Goal: Task Accomplishment & Management: Manage account settings

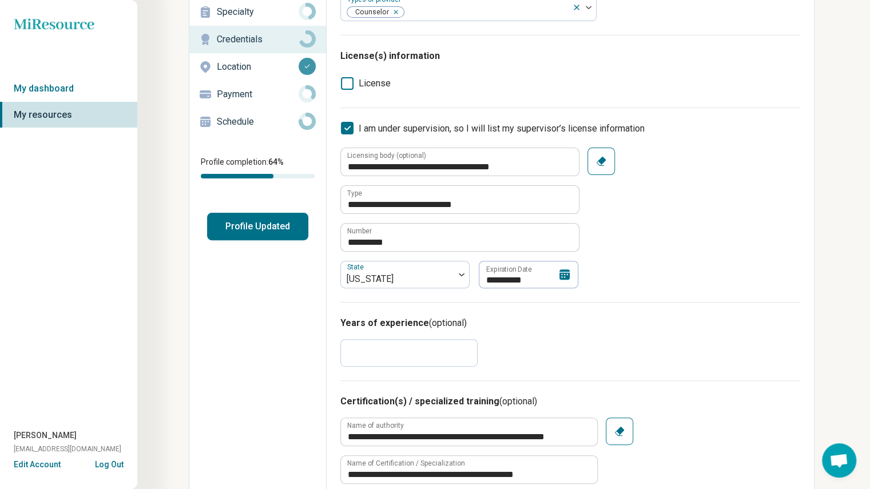
scroll to position [99, 0]
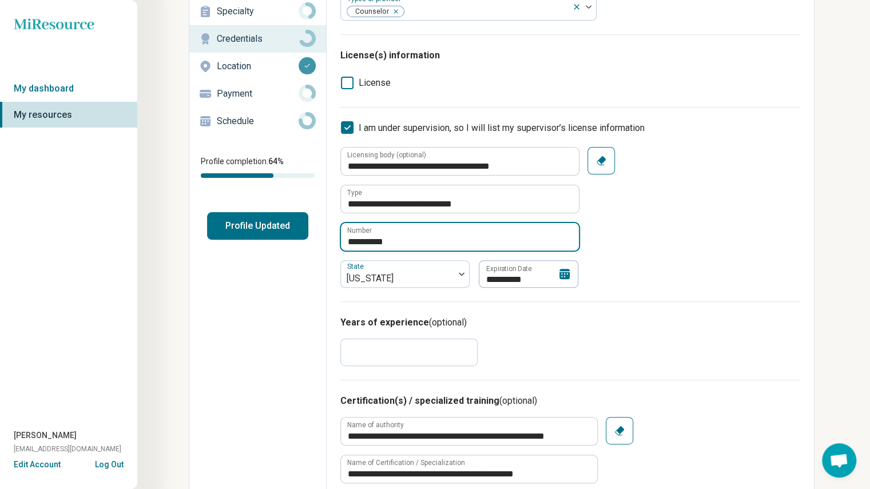
click at [428, 243] on input "**********" at bounding box center [460, 236] width 238 height 27
type textarea "*"
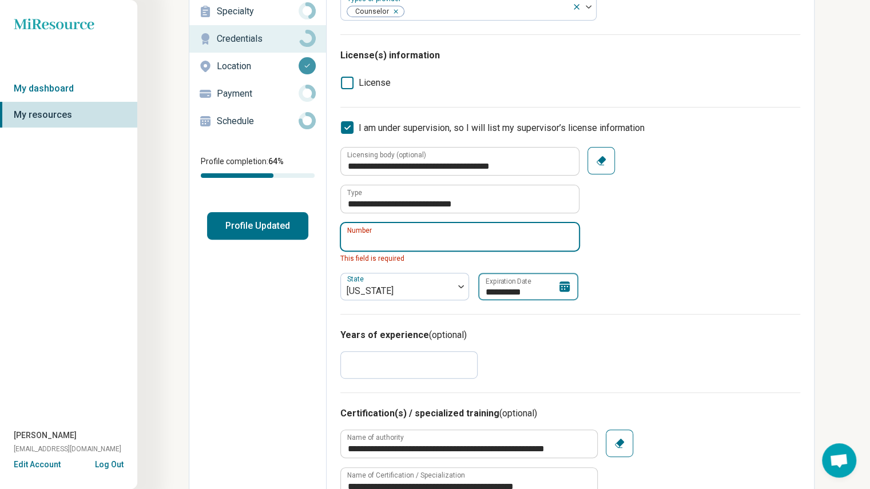
type textarea "*"
type input "**********"
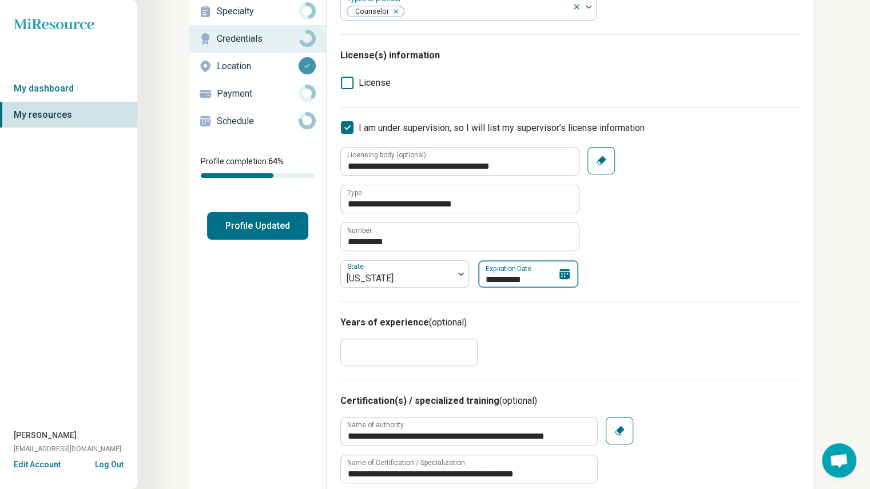
click at [556, 277] on input "**********" at bounding box center [528, 273] width 100 height 27
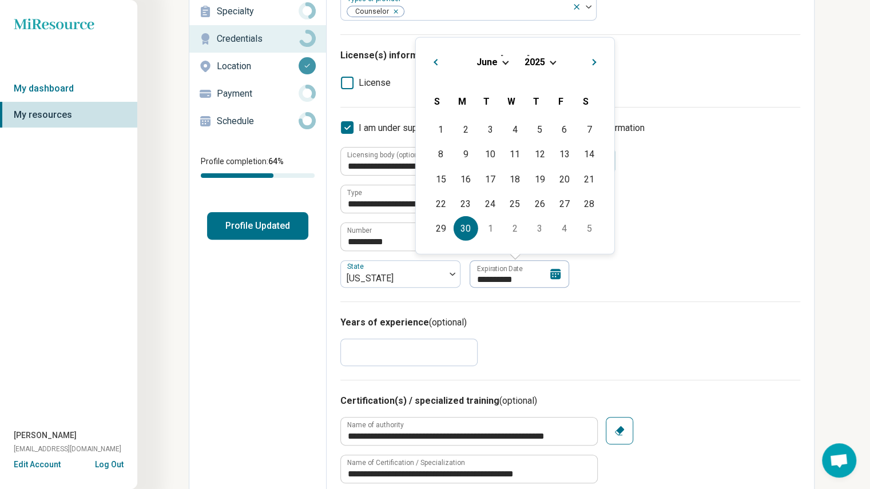
click at [541, 62] on span "2025" at bounding box center [534, 61] width 21 height 11
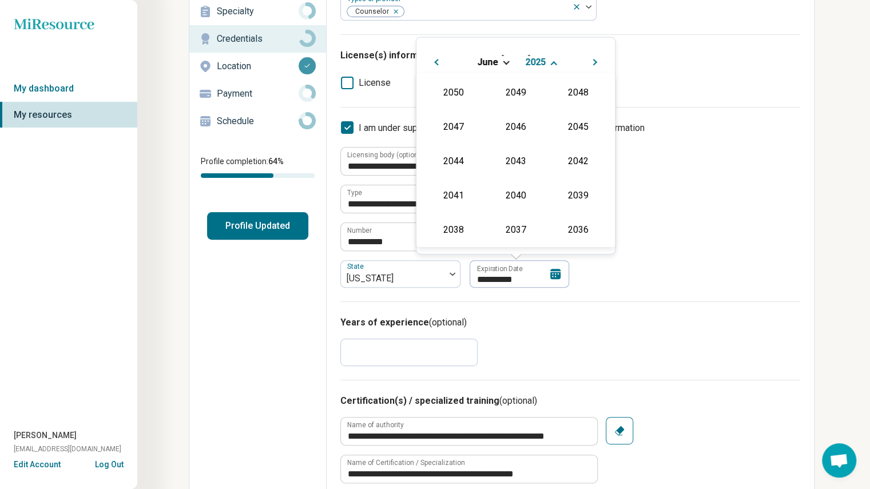
scroll to position [207, 0]
click at [453, 162] on div "2026" at bounding box center [452, 159] width 55 height 21
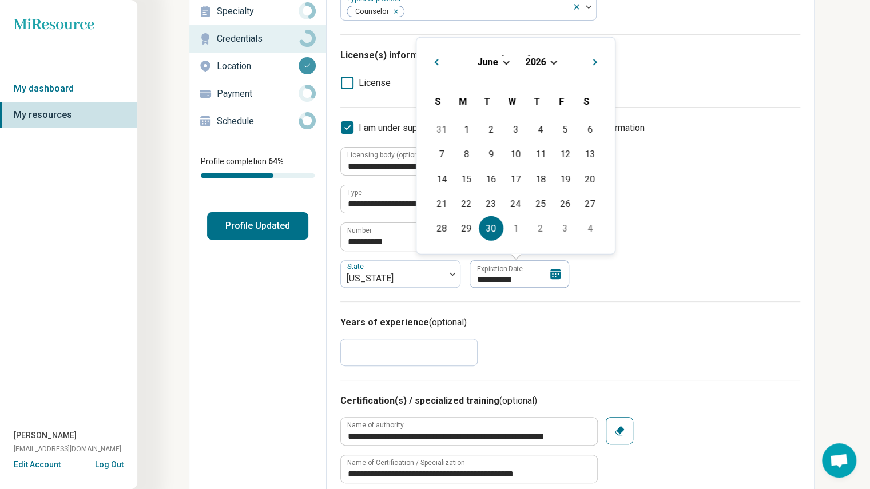
click at [492, 225] on div "30" at bounding box center [491, 228] width 25 height 25
type textarea "*"
type input "**********"
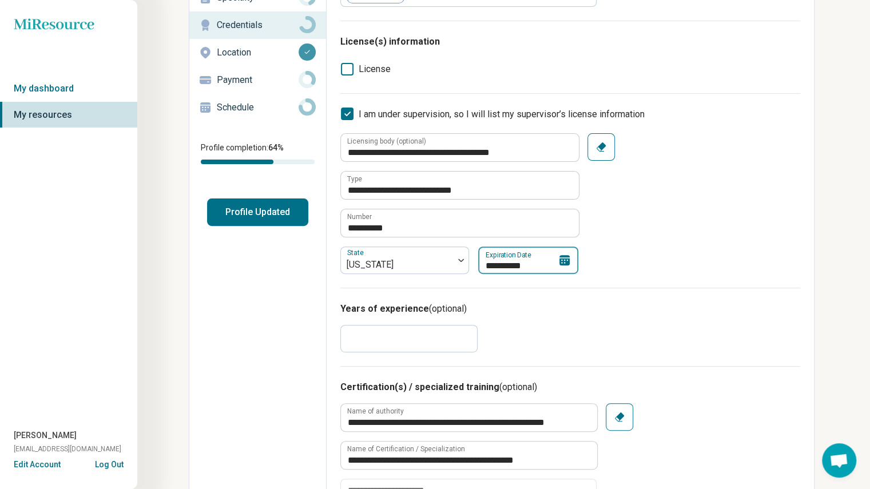
scroll to position [113, 0]
click at [376, 337] on input "*" at bounding box center [408, 337] width 137 height 27
type input "*"
click at [570, 312] on h3 "Years of experience (optional)" at bounding box center [570, 308] width 460 height 14
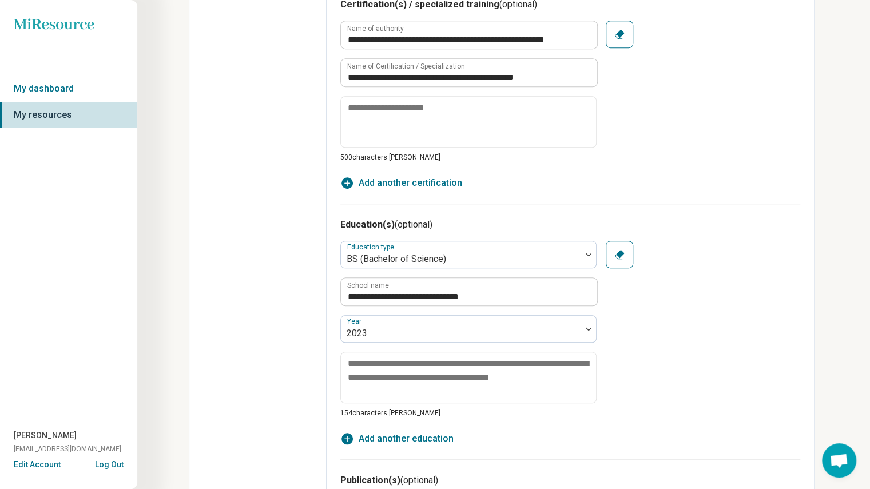
scroll to position [0, 0]
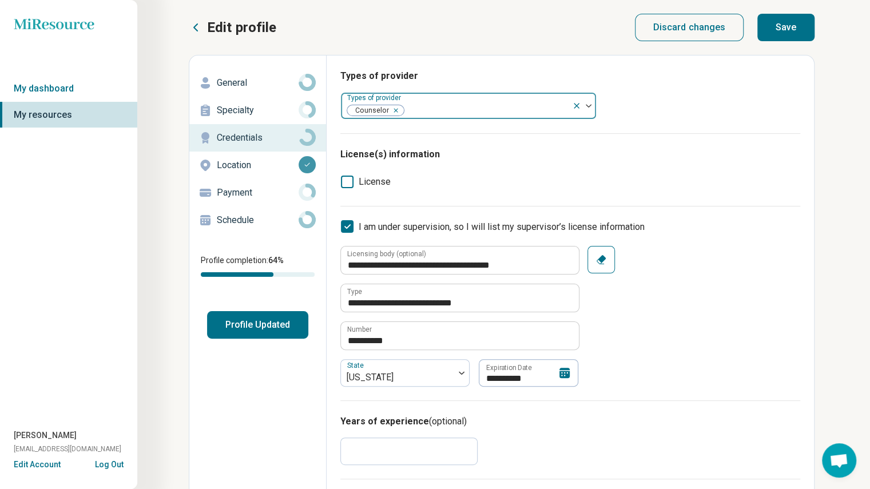
click at [591, 102] on div at bounding box center [584, 106] width 24 height 26
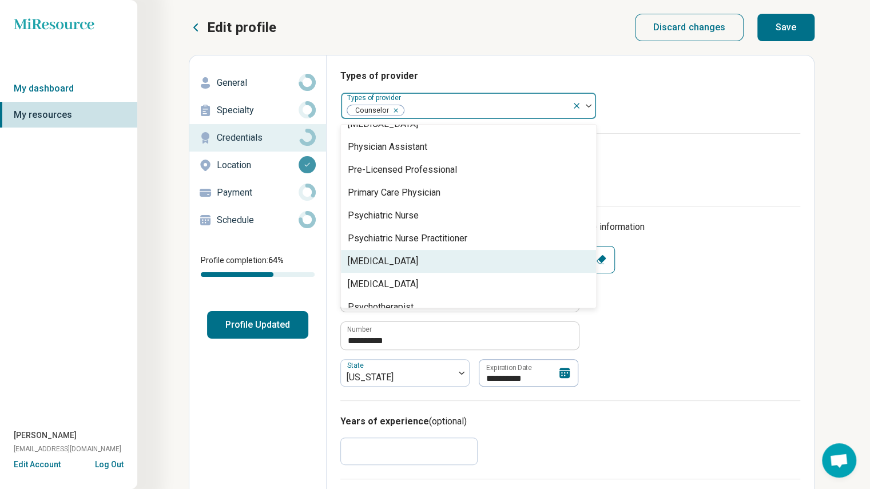
scroll to position [1273, 0]
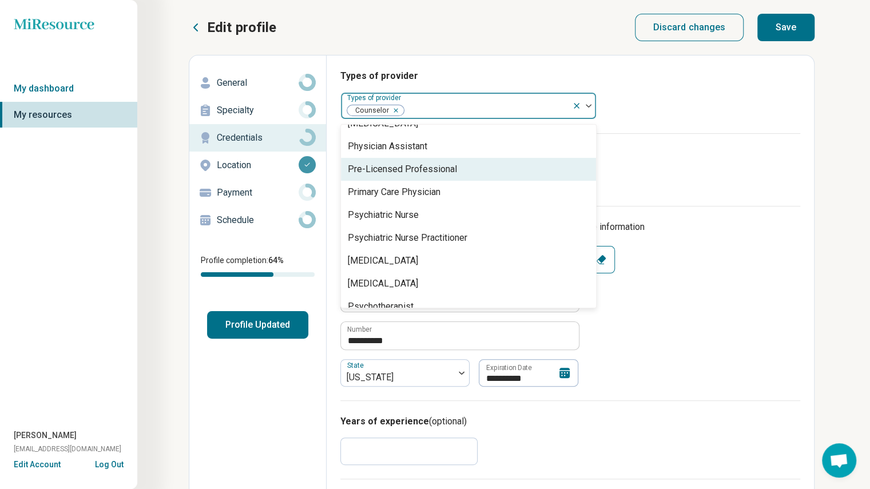
click at [421, 173] on div "Pre-Licensed Professional" at bounding box center [402, 169] width 109 height 14
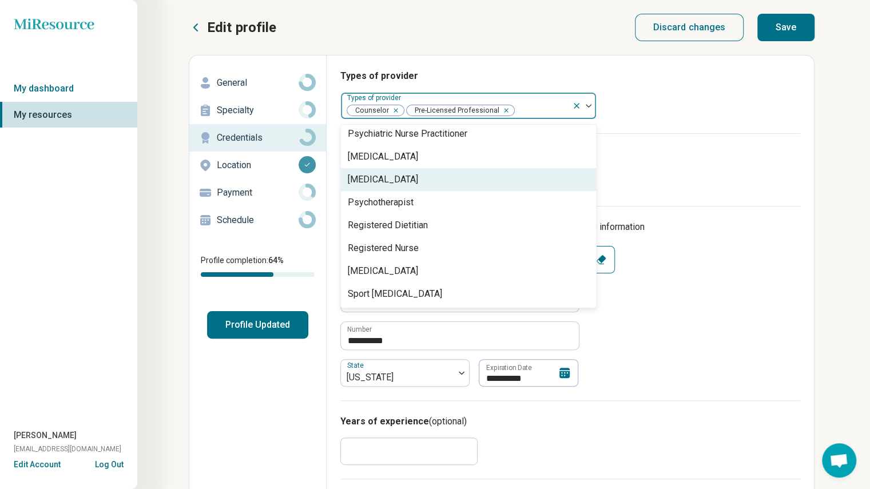
scroll to position [1354, 0]
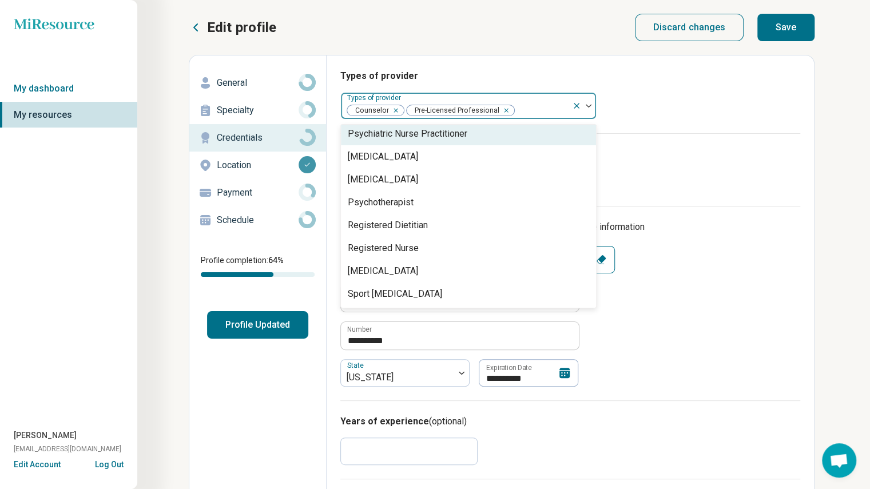
click at [680, 131] on div "Types of provider option Pre-Licensed Professional, selected. 67 results availa…" at bounding box center [570, 101] width 460 height 64
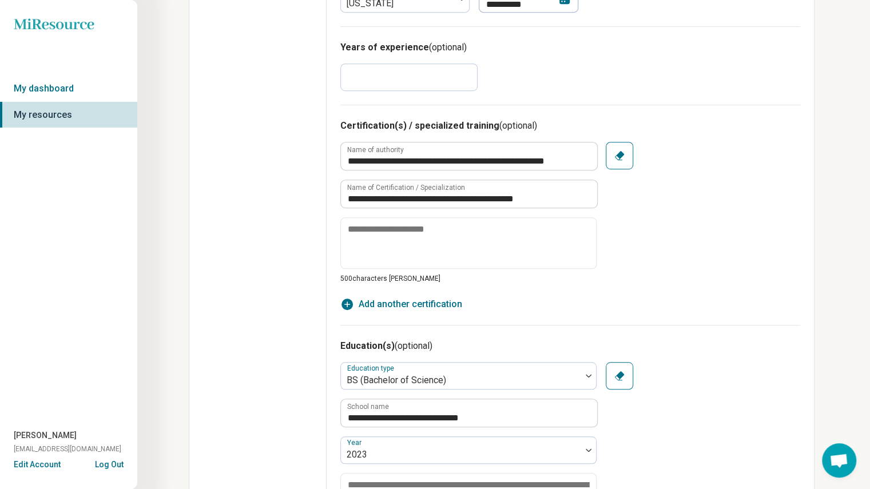
scroll to position [375, 0]
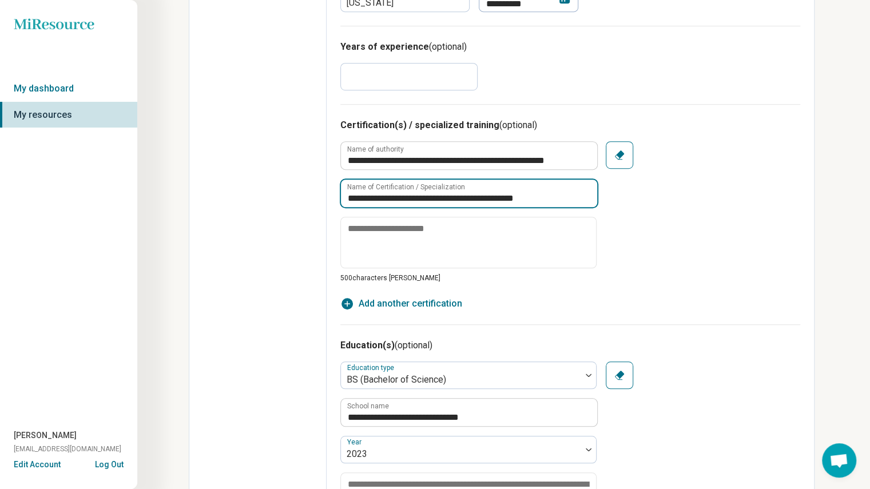
click at [559, 198] on input "**********" at bounding box center [469, 193] width 256 height 27
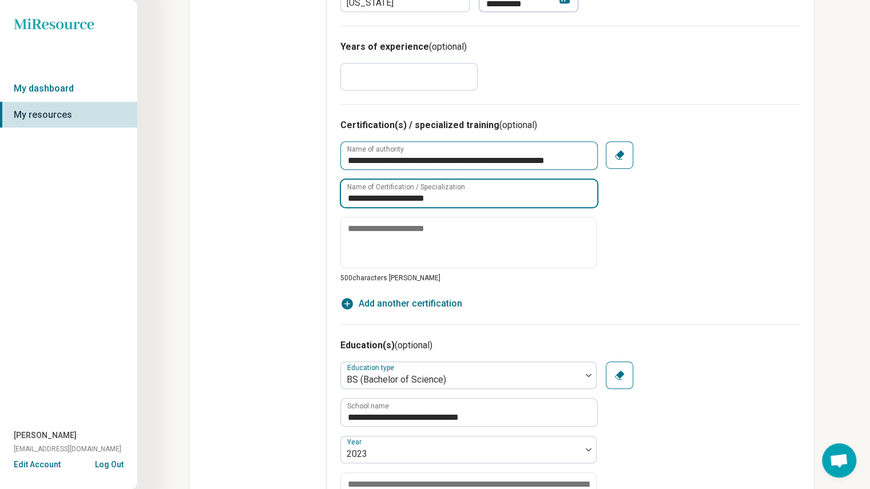
type input "**********"
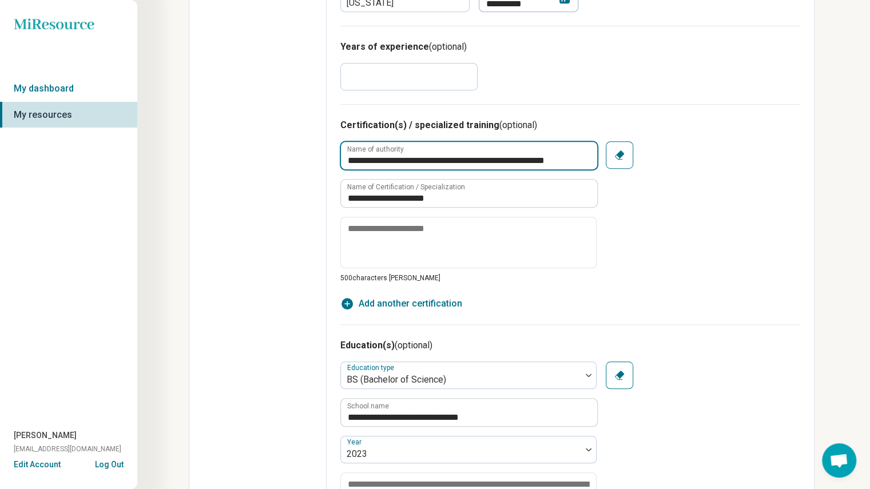
click at [515, 157] on input "**********" at bounding box center [469, 155] width 256 height 27
click at [675, 277] on div "**********" at bounding box center [570, 212] width 460 height 142
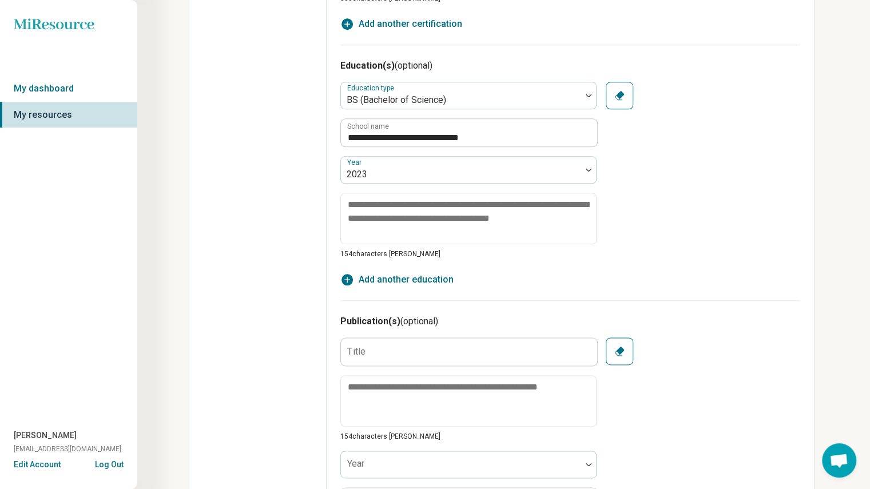
scroll to position [662, 0]
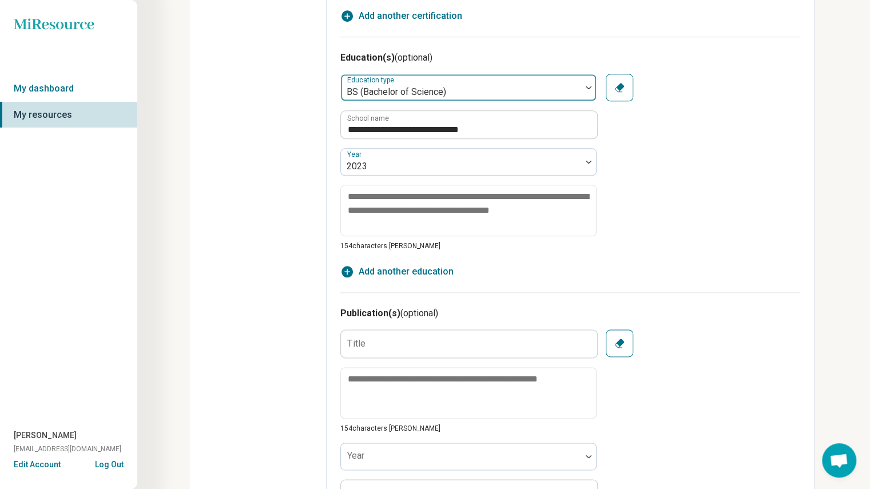
click at [438, 94] on div at bounding box center [460, 92] width 231 height 16
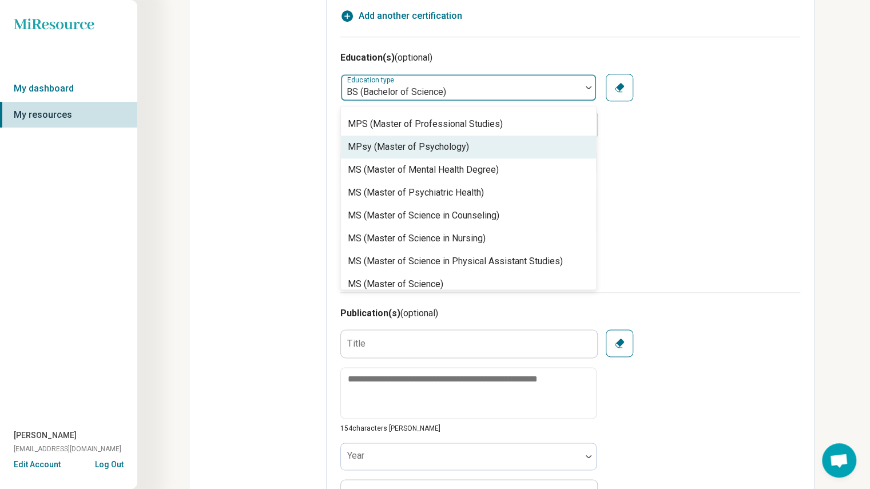
scroll to position [453, 0]
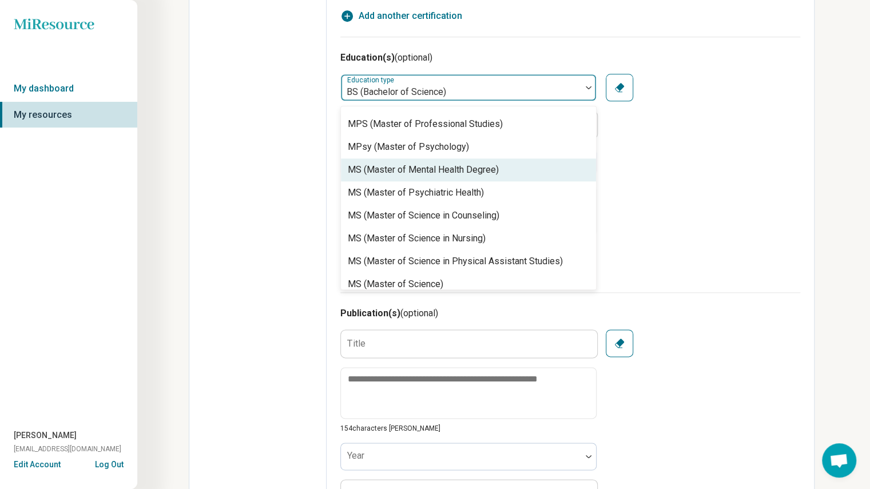
click at [395, 176] on div "MS (Master of Mental Health Degree)" at bounding box center [423, 170] width 151 height 14
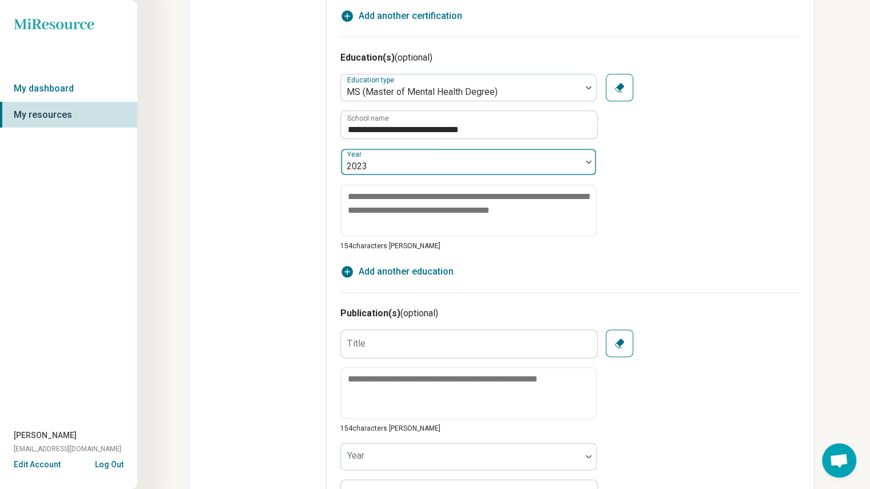
click at [564, 166] on div at bounding box center [460, 166] width 231 height 16
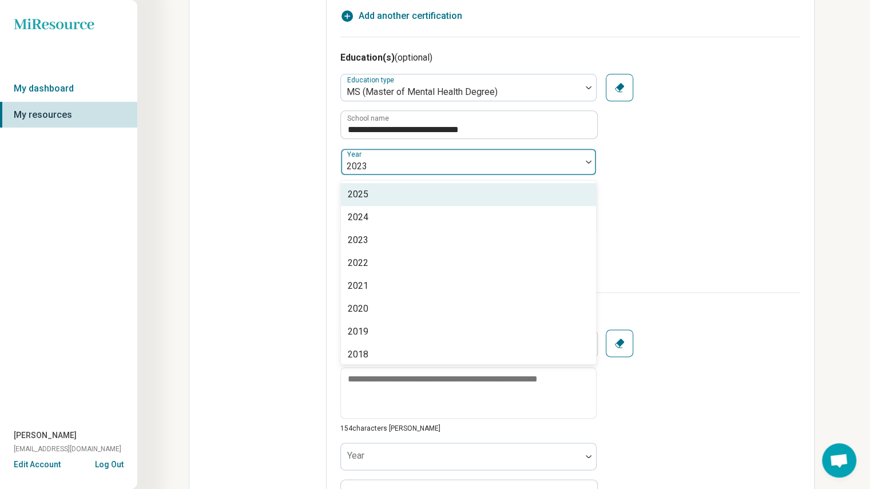
click at [491, 186] on div "2025" at bounding box center [468, 194] width 255 height 23
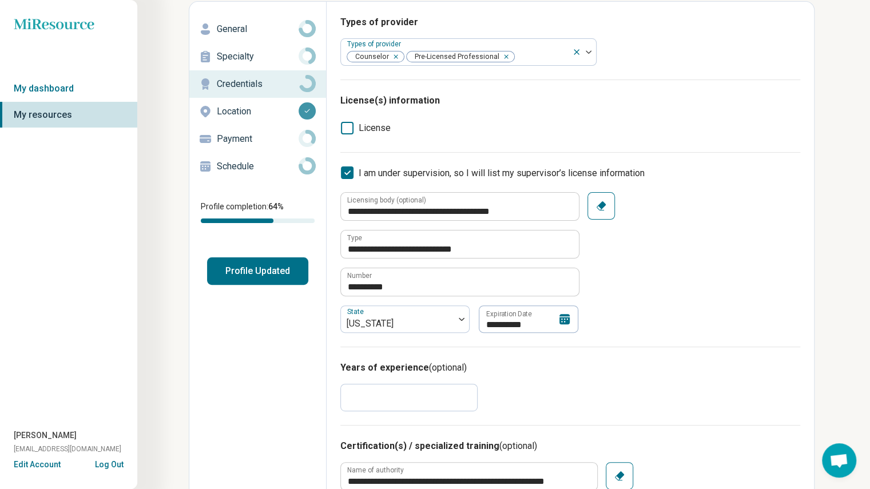
scroll to position [0, 0]
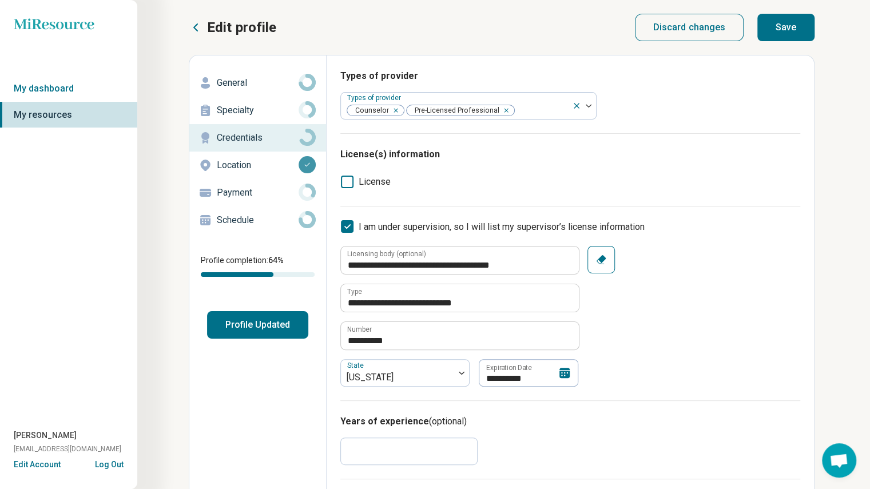
click at [796, 25] on button "Save" at bounding box center [785, 27] width 57 height 27
click at [263, 130] on div "Credentials" at bounding box center [257, 138] width 118 height 18
click at [242, 105] on p "Specialty" at bounding box center [258, 111] width 82 height 14
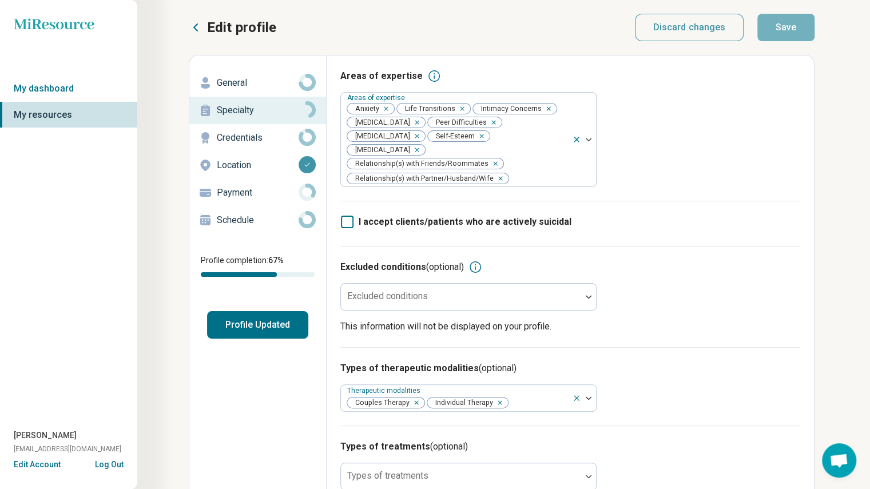
click at [268, 332] on button "Profile Updated" at bounding box center [257, 324] width 101 height 27
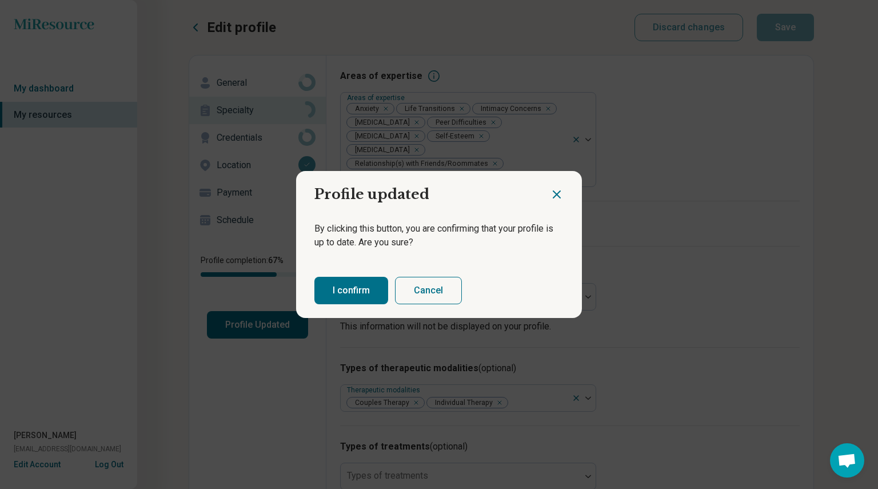
click at [325, 293] on button "I confirm" at bounding box center [352, 290] width 74 height 27
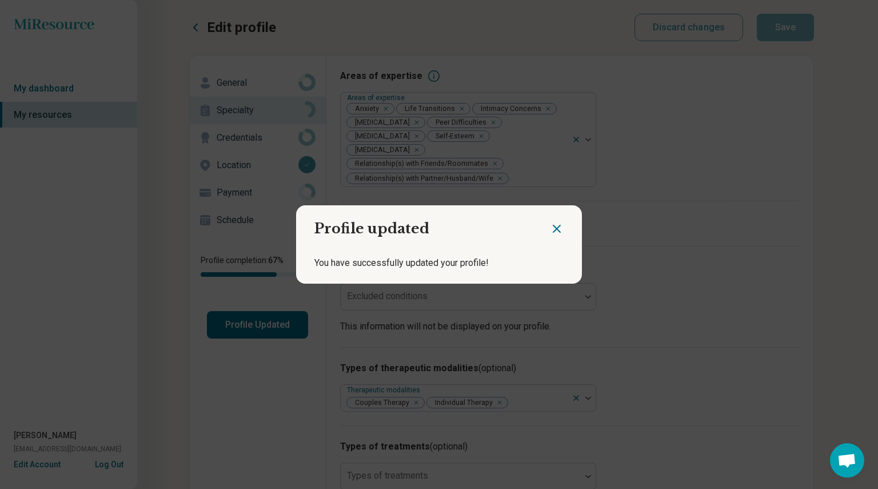
click at [554, 229] on icon "Close dialog" at bounding box center [557, 228] width 7 height 7
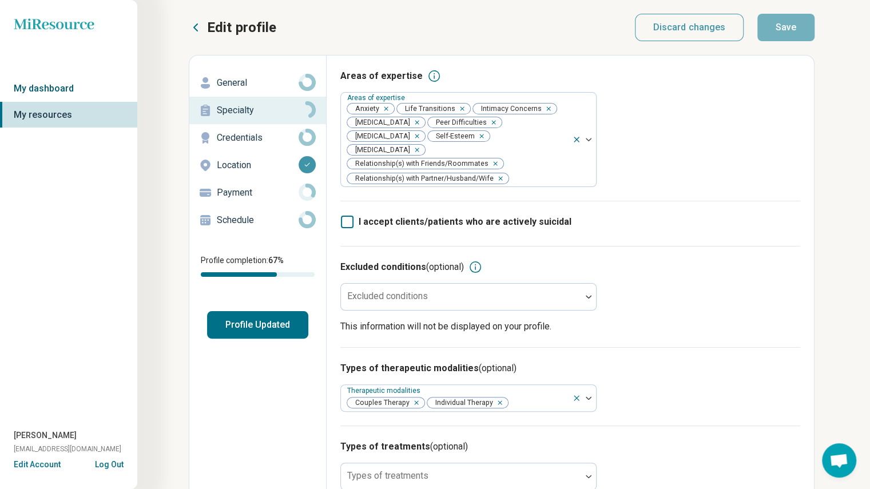
click at [34, 90] on link "My dashboard" at bounding box center [68, 88] width 137 height 26
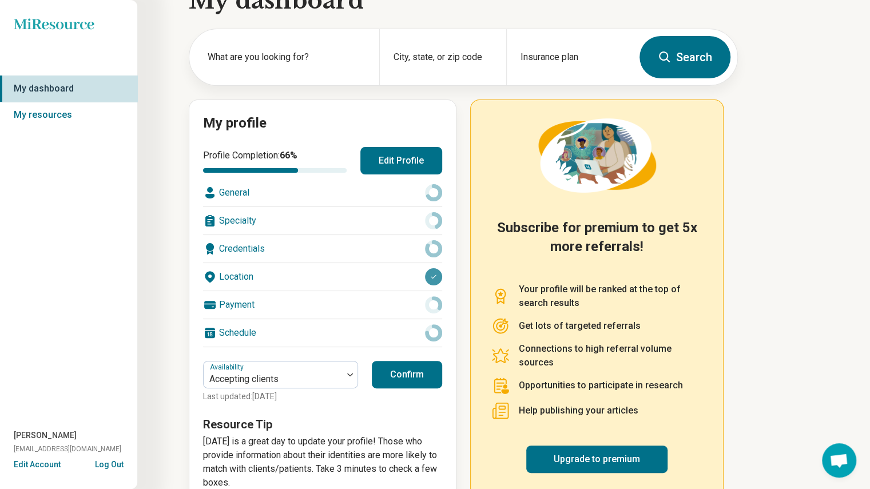
scroll to position [34, 0]
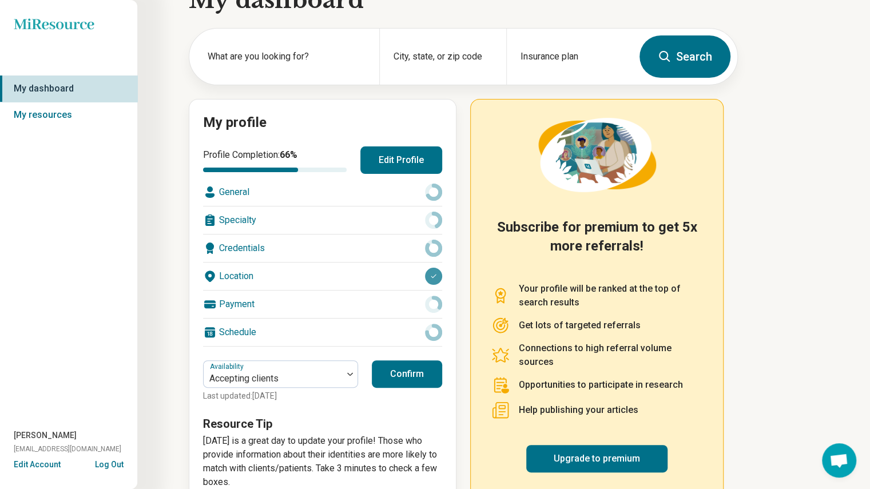
click at [424, 380] on button "Confirm" at bounding box center [407, 373] width 70 height 27
click at [306, 304] on div "Payment" at bounding box center [322, 303] width 239 height 27
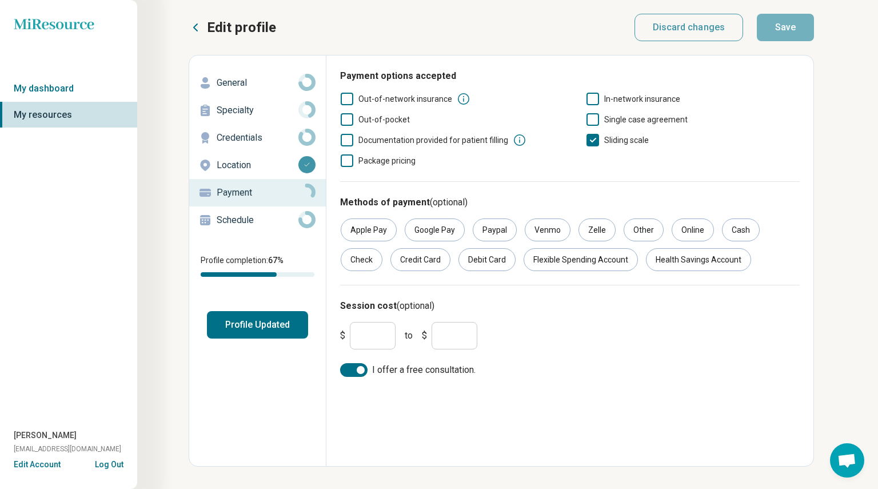
click at [594, 94] on icon at bounding box center [593, 99] width 13 height 13
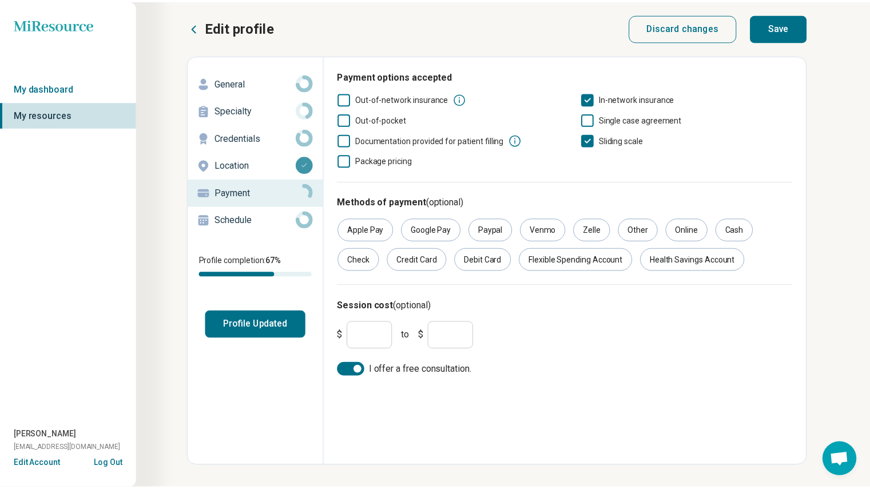
scroll to position [6, 0]
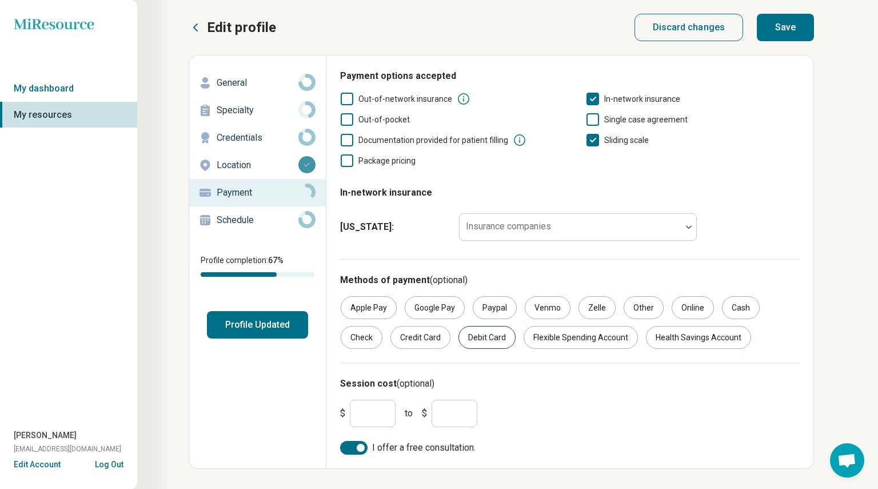
click at [469, 345] on div "Debit Card" at bounding box center [487, 337] width 57 height 23
click at [423, 337] on div "Credit Card" at bounding box center [421, 337] width 60 height 23
click at [790, 31] on button "Save" at bounding box center [785, 27] width 57 height 27
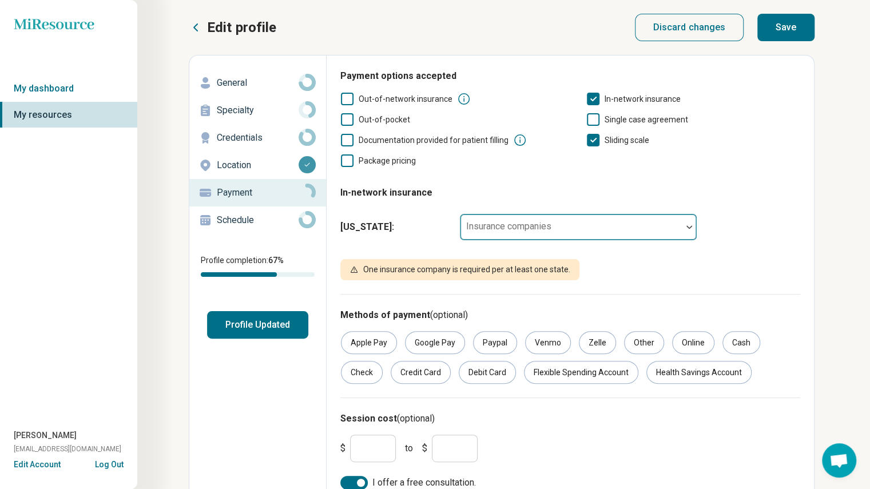
click at [556, 233] on div at bounding box center [570, 232] width 213 height 16
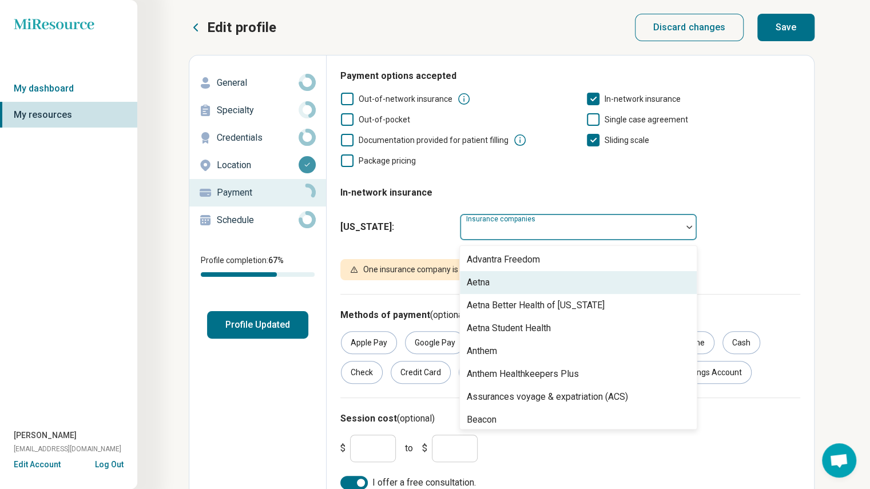
click at [519, 280] on div "Aetna" at bounding box center [578, 282] width 237 height 23
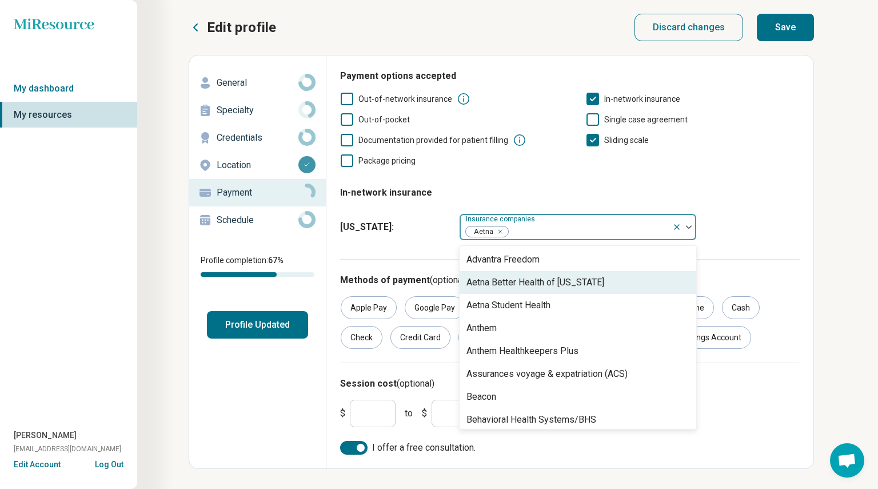
click at [512, 286] on div "Aetna Better Health of [US_STATE]" at bounding box center [536, 283] width 138 height 14
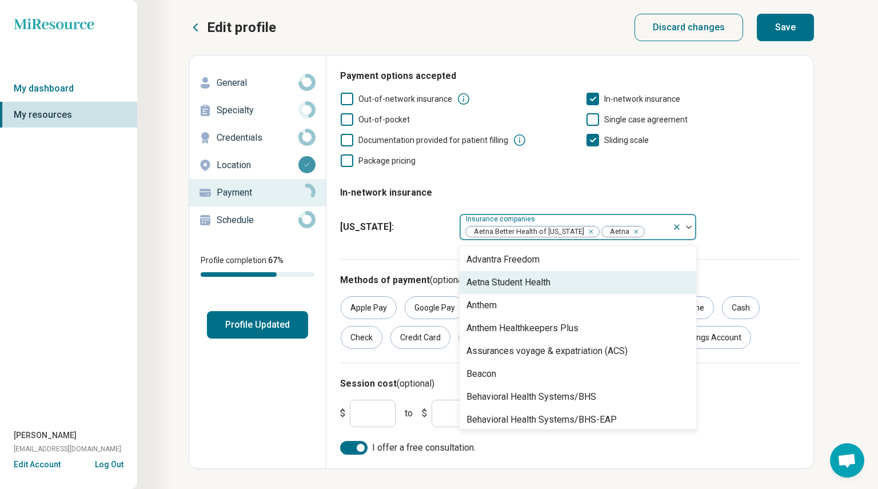
click at [512, 286] on div "Aetna Student Health" at bounding box center [509, 283] width 84 height 14
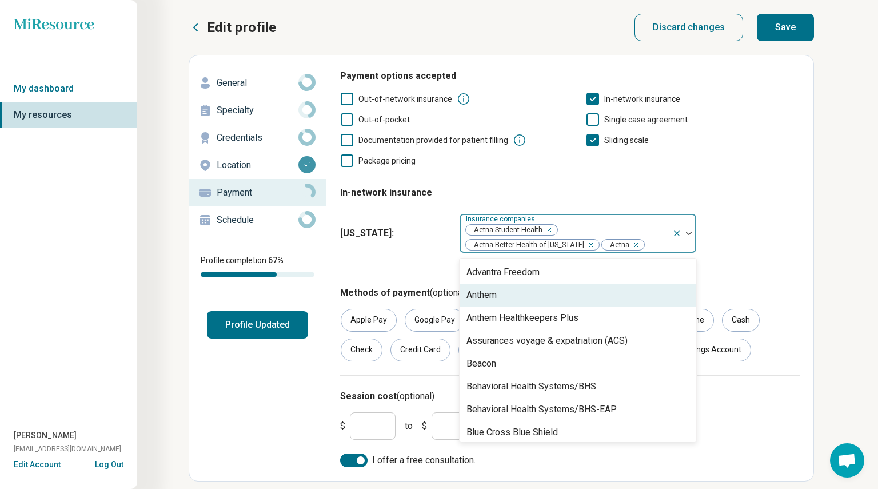
click at [510, 300] on div "Anthem" at bounding box center [578, 295] width 237 height 23
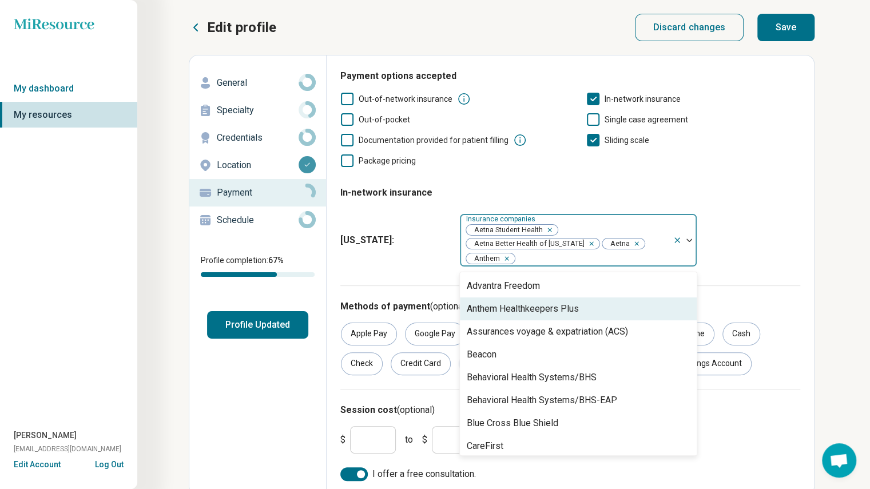
click at [503, 308] on div "Anthem Healthkeepers Plus" at bounding box center [523, 309] width 112 height 14
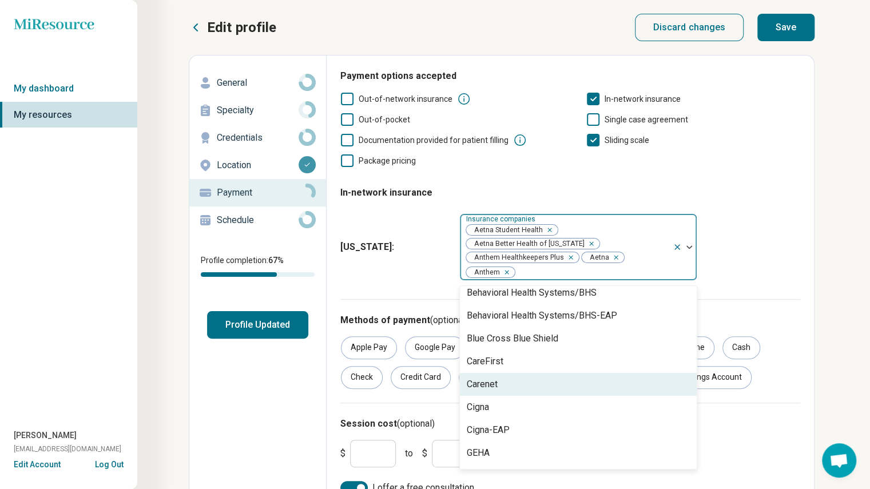
scroll to position [74, 0]
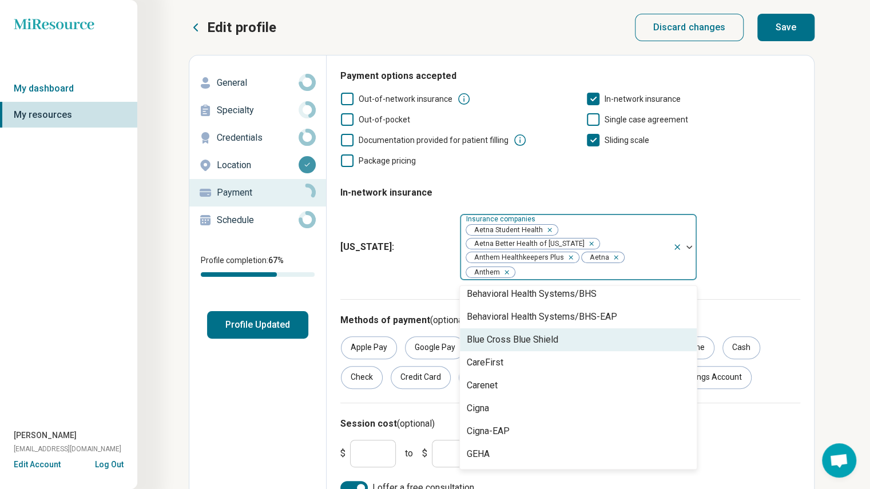
click at [518, 340] on div "Blue Cross Blue Shield" at bounding box center [512, 340] width 91 height 14
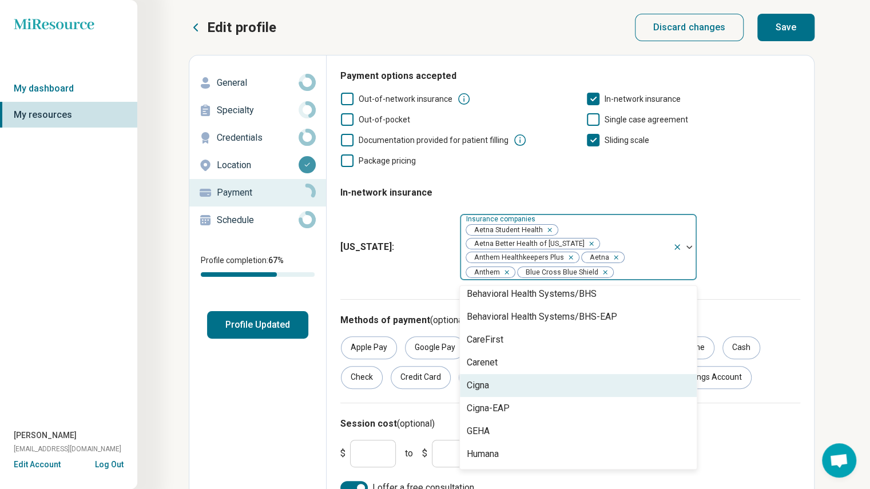
click at [507, 385] on div "Cigna" at bounding box center [578, 385] width 237 height 23
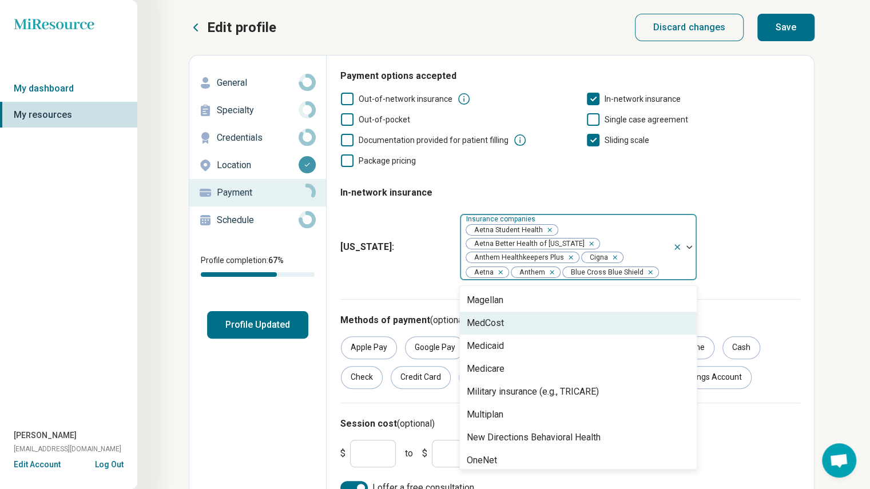
scroll to position [297, 0]
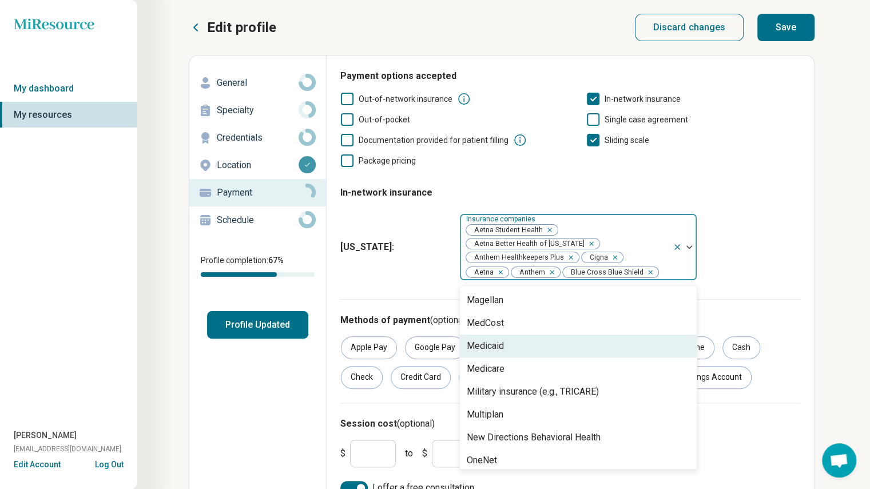
click at [507, 351] on div "Medicaid" at bounding box center [578, 346] width 237 height 23
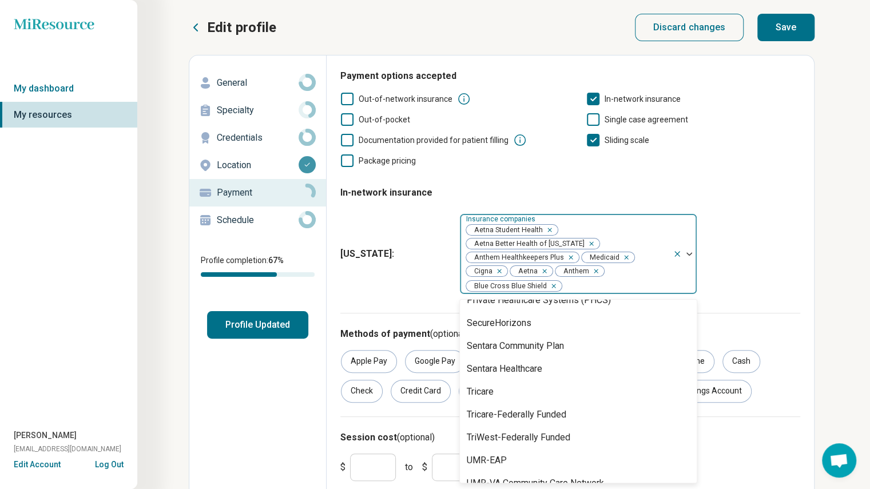
scroll to position [587, 0]
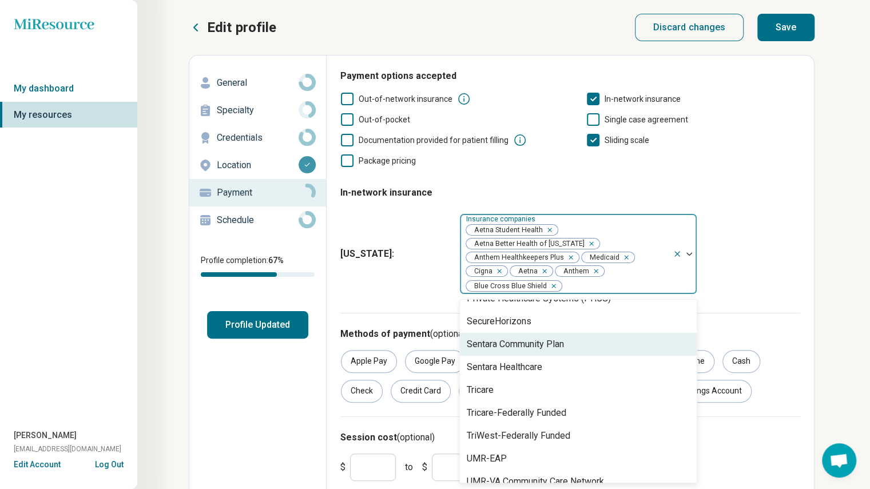
click at [507, 351] on div "Sentara Community Plan" at bounding box center [515, 344] width 97 height 14
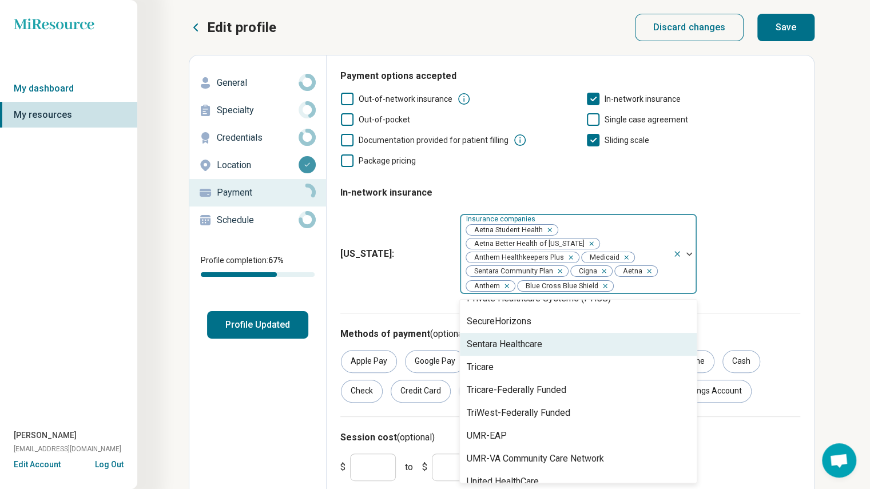
click at [507, 351] on div "Sentara Healthcare" at bounding box center [504, 344] width 75 height 14
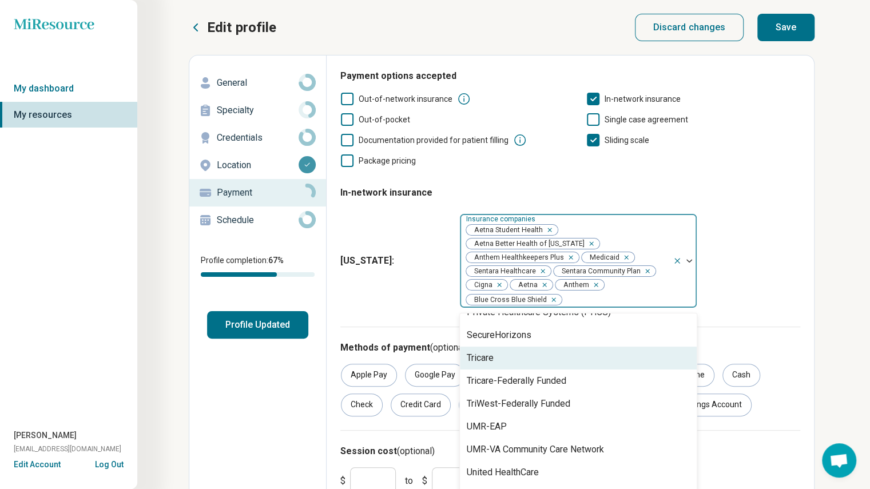
scroll to position [645, 0]
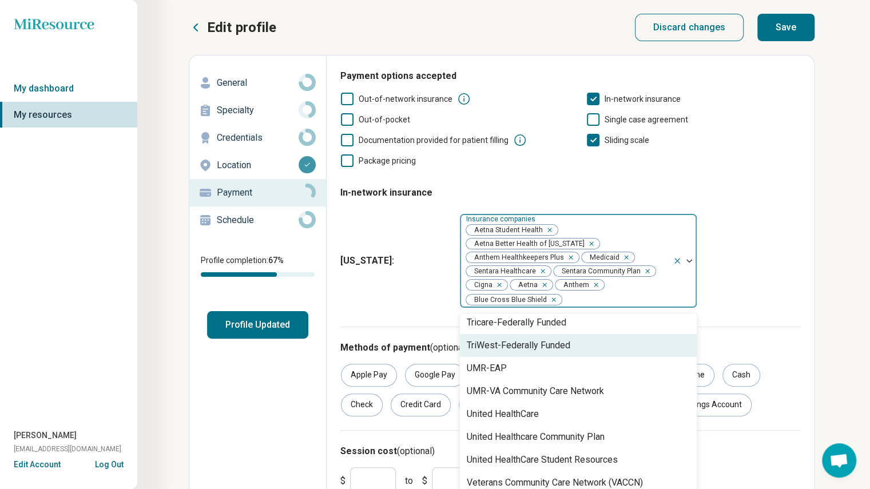
click at [803, 282] on div "Payment options accepted Out-of-network insurance In-network insurance Out-of-p…" at bounding box center [570, 295] width 487 height 480
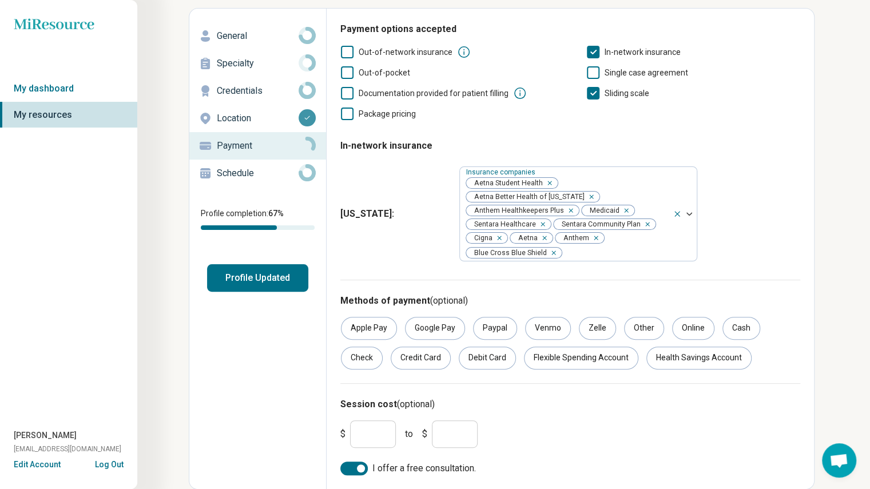
scroll to position [0, 0]
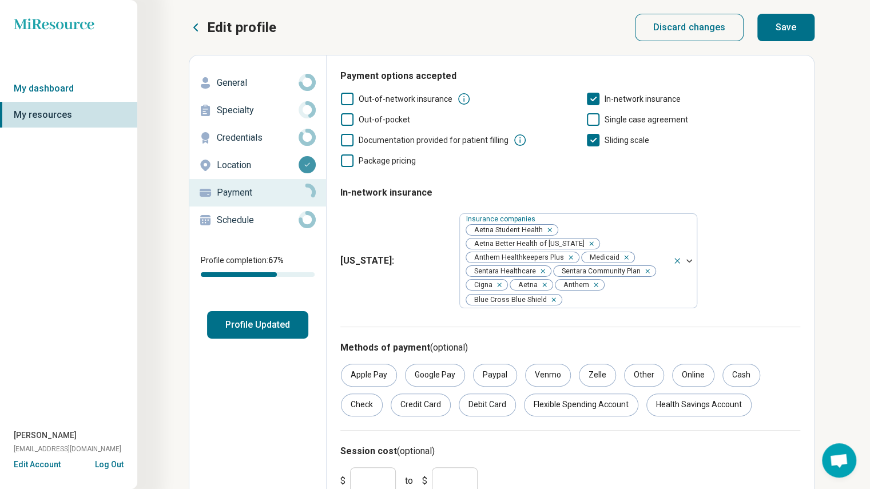
click at [803, 34] on button "Save" at bounding box center [785, 27] width 57 height 27
click at [270, 132] on p "Credentials" at bounding box center [258, 138] width 82 height 14
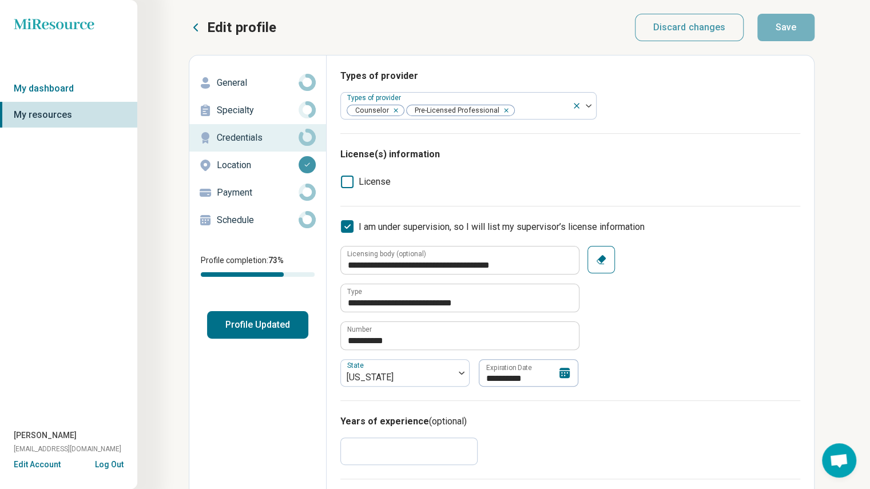
click at [266, 115] on p "Specialty" at bounding box center [258, 111] width 82 height 14
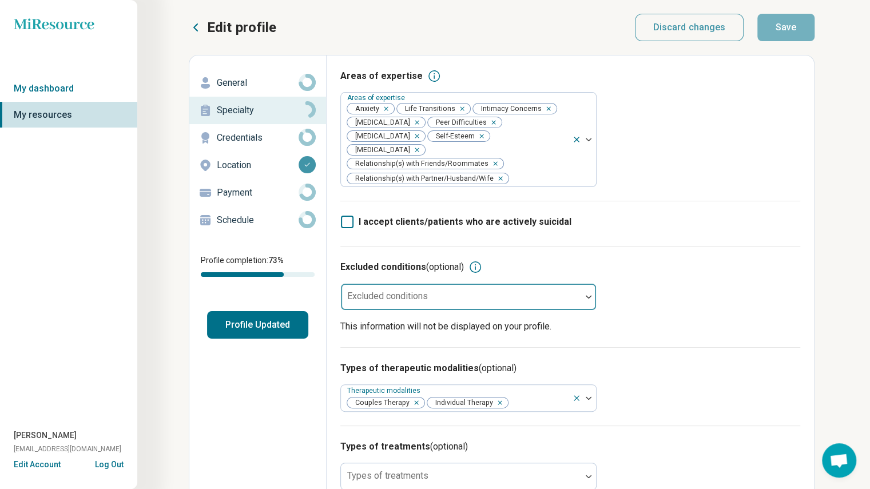
click at [401, 283] on div "Excluded conditions" at bounding box center [468, 296] width 256 height 27
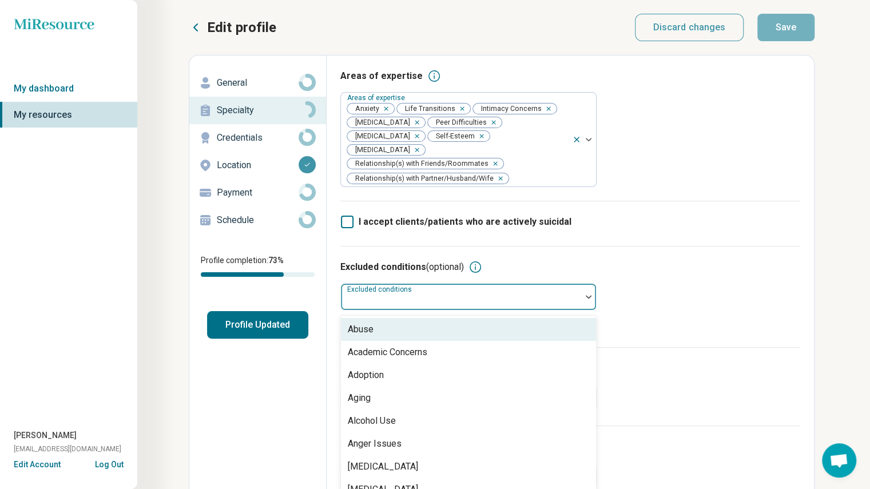
click at [512, 260] on div "Excluded conditions (optional)" at bounding box center [570, 267] width 460 height 14
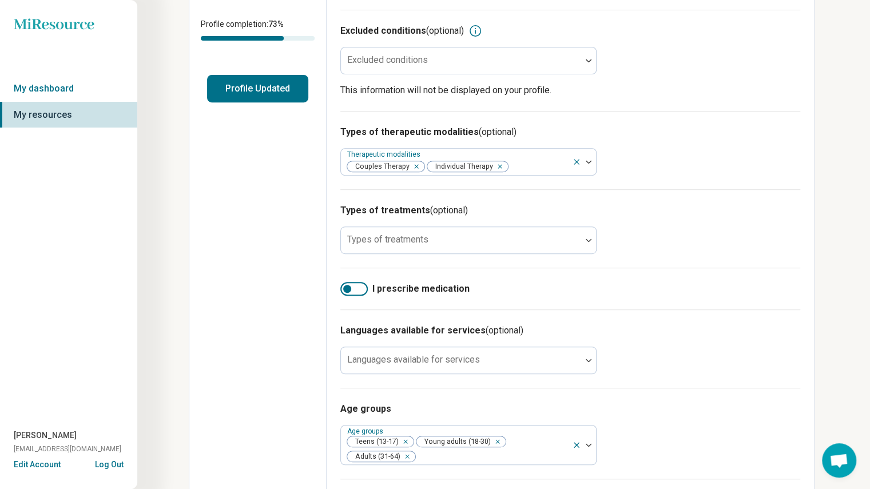
scroll to position [241, 0]
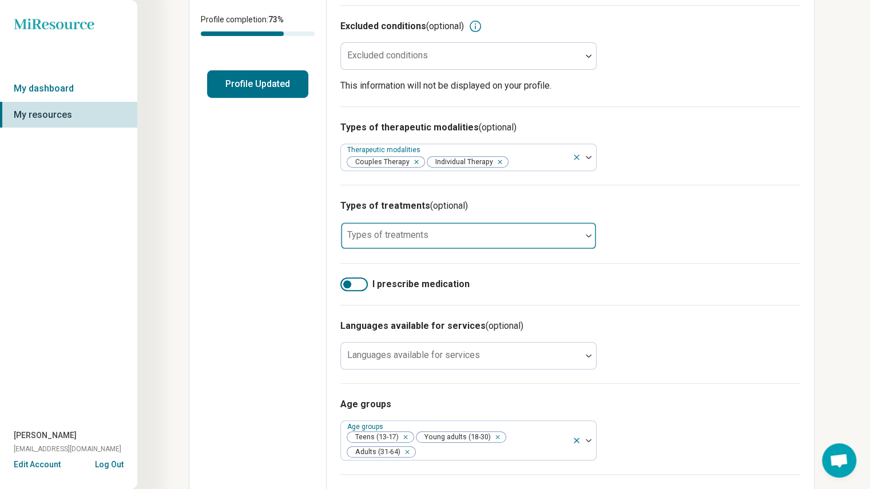
click at [452, 223] on div at bounding box center [461, 235] width 240 height 25
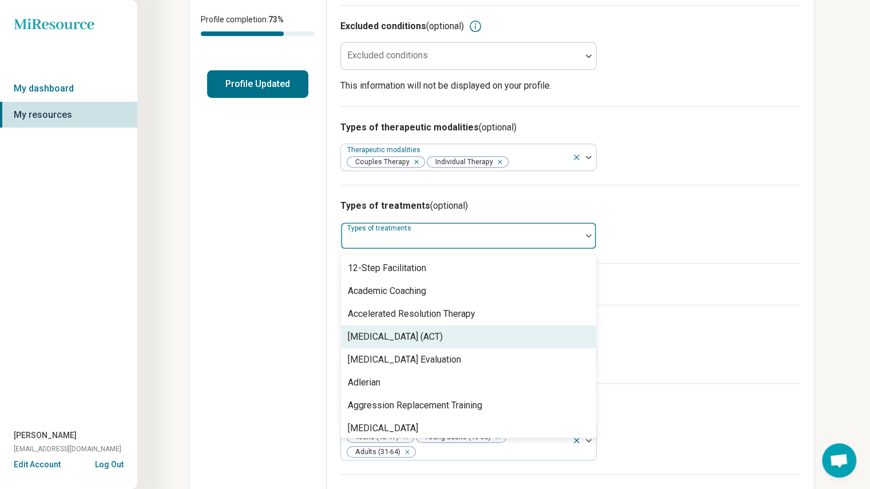
click at [443, 330] on div "[MEDICAL_DATA] (ACT)" at bounding box center [395, 337] width 95 height 14
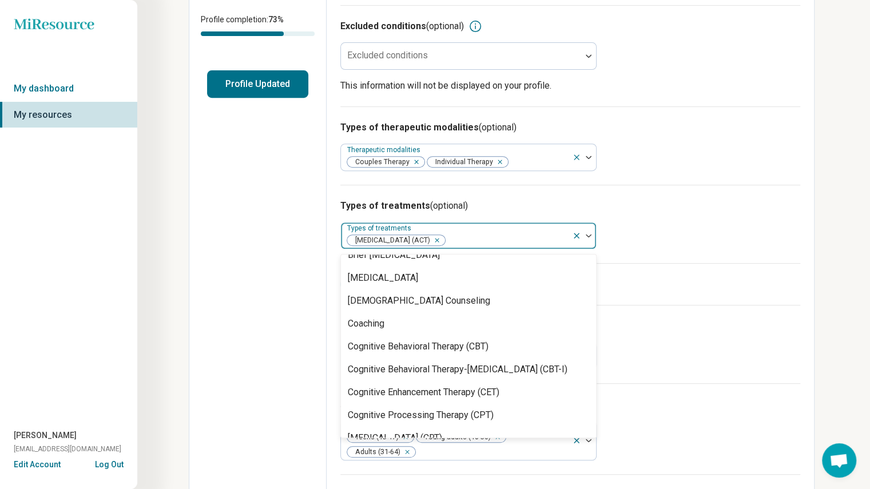
scroll to position [402, 0]
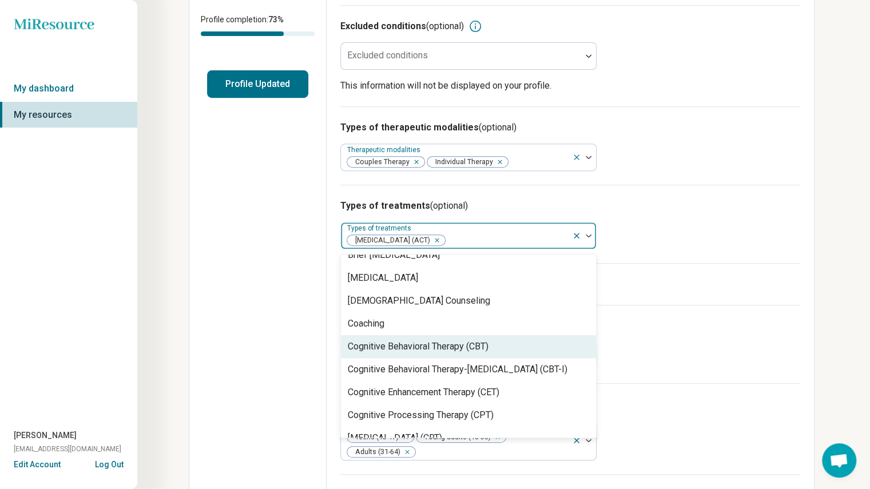
click at [435, 340] on div "Cognitive Behavioral Therapy (CBT)" at bounding box center [418, 347] width 141 height 14
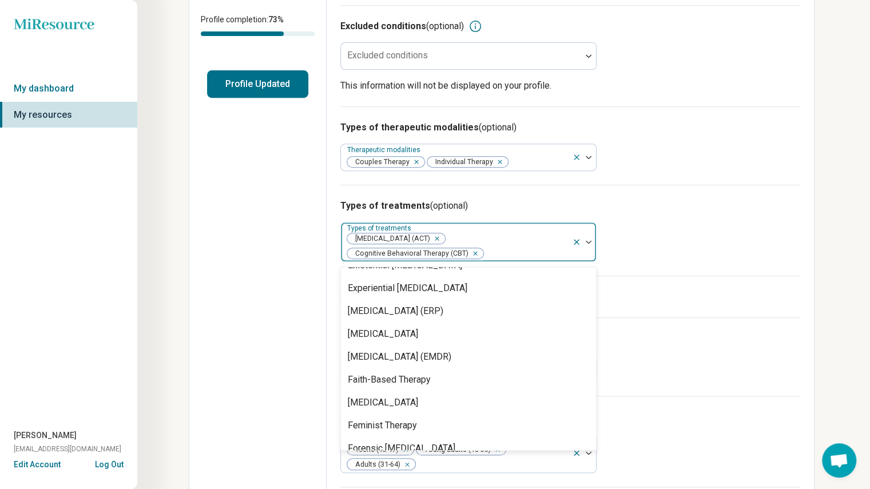
scroll to position [840, 0]
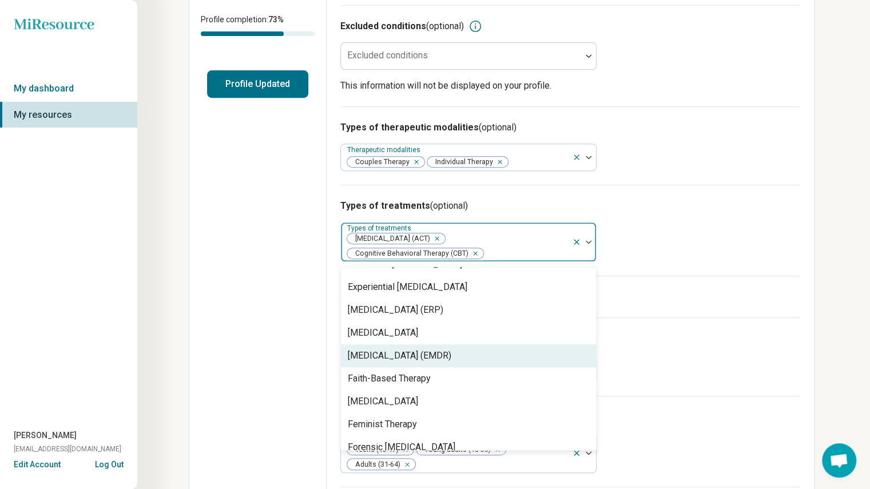
click at [433, 349] on div "[MEDICAL_DATA] (EMDR)" at bounding box center [400, 356] width 104 height 14
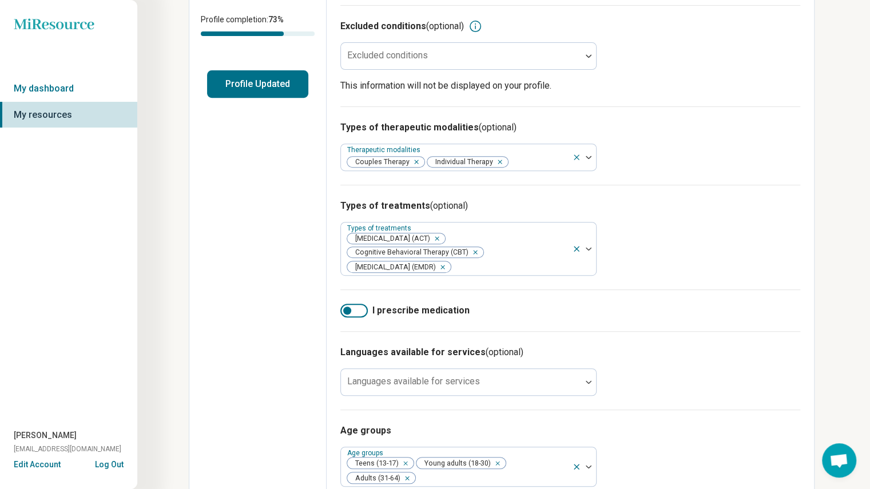
click at [726, 345] on h3 "Languages available for services (optional)" at bounding box center [570, 352] width 460 height 14
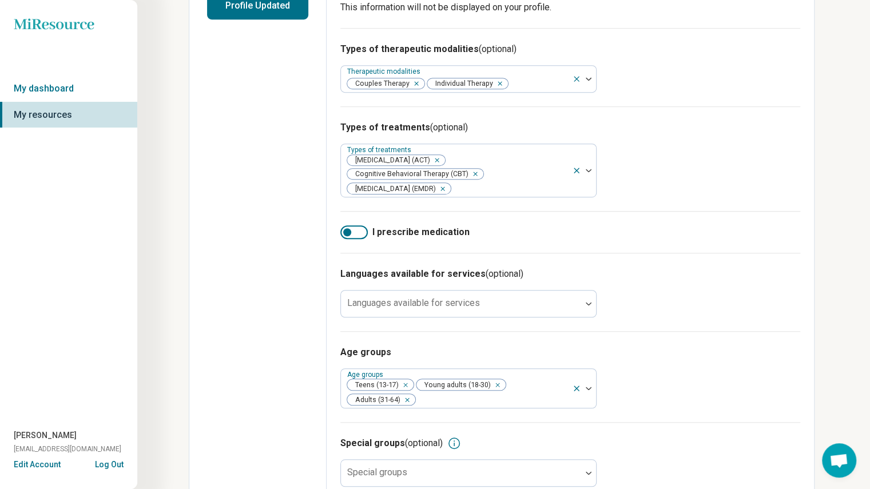
scroll to position [329, 0]
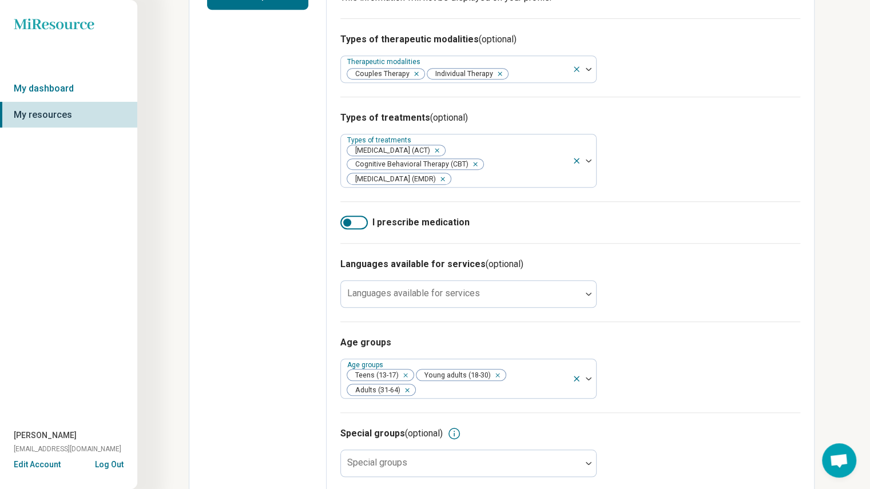
click at [355, 216] on div at bounding box center [353, 223] width 27 height 14
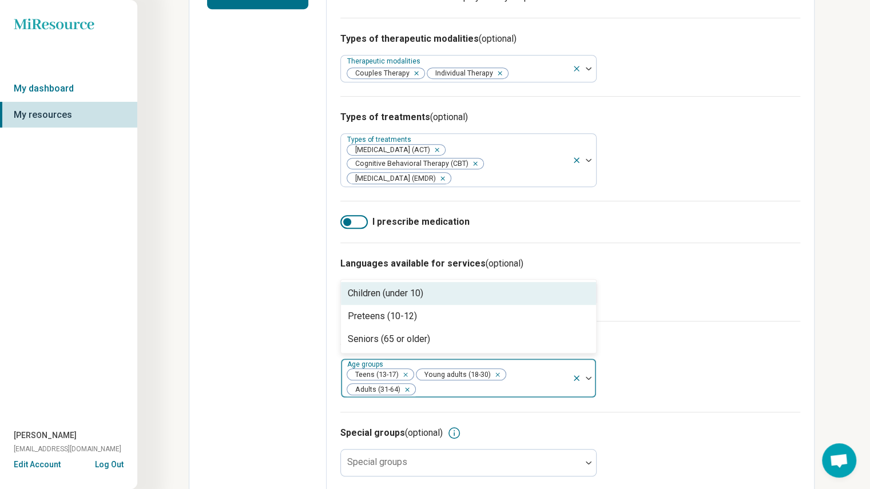
click at [511, 381] on div at bounding box center [491, 389] width 151 height 16
click at [718, 412] on div "Special groups (optional) Special groups" at bounding box center [570, 451] width 460 height 78
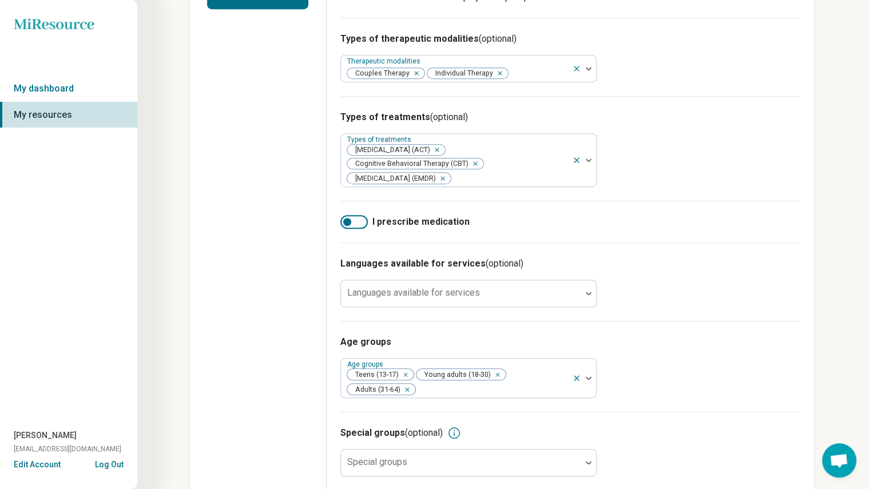
scroll to position [329, 0]
click at [534, 460] on div at bounding box center [460, 468] width 231 height 16
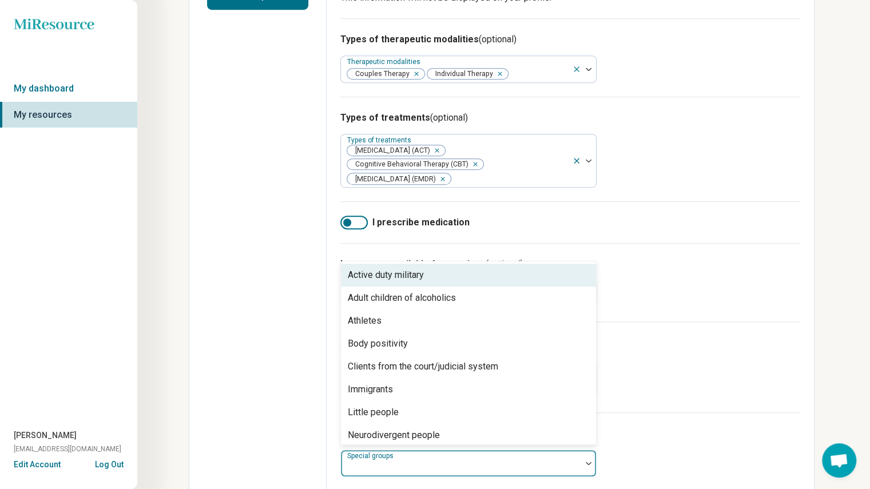
click at [681, 427] on div "Special groups (optional)" at bounding box center [570, 434] width 460 height 14
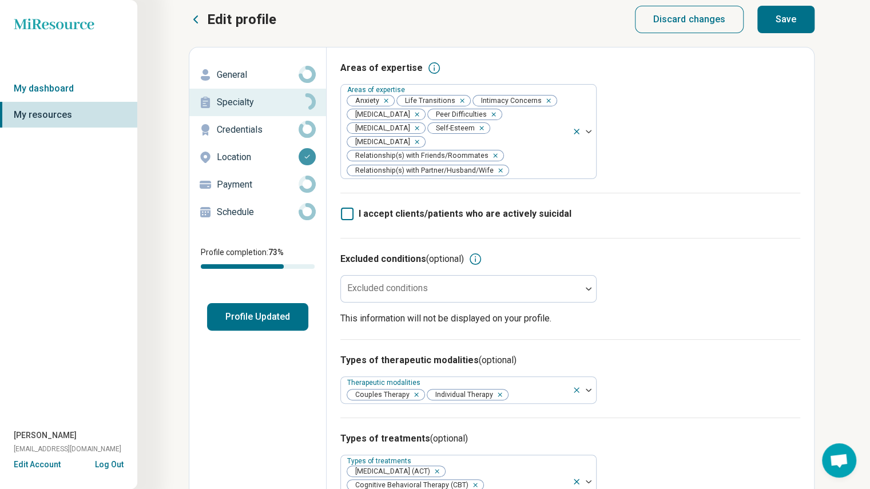
scroll to position [0, 0]
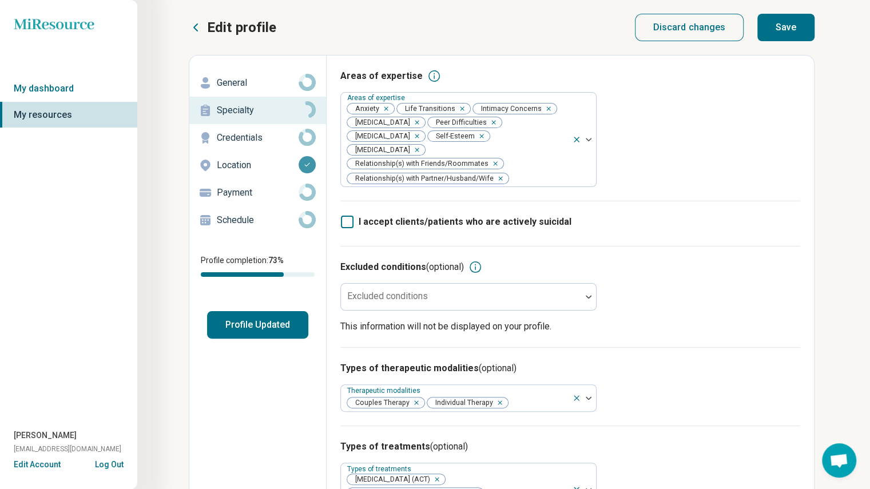
click at [773, 28] on button "Save" at bounding box center [785, 27] width 57 height 27
click at [264, 82] on p "General" at bounding box center [258, 83] width 82 height 14
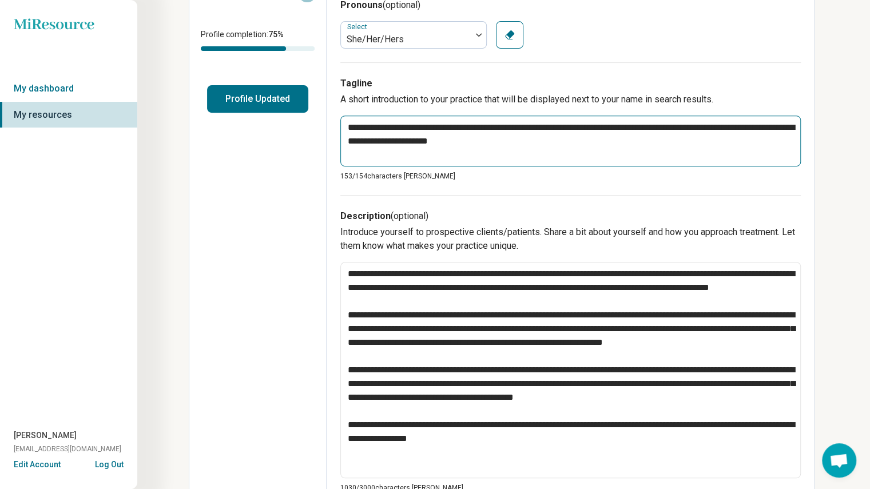
scroll to position [233, 0]
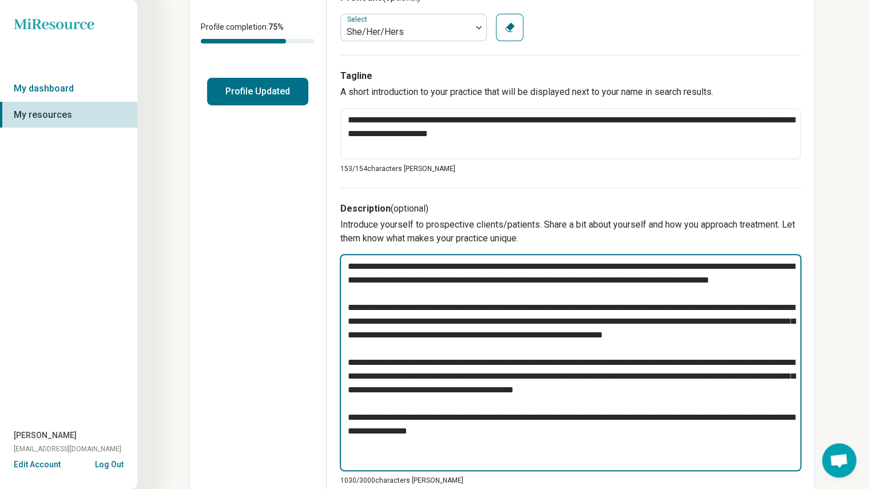
drag, startPoint x: 608, startPoint y: 280, endPoint x: 488, endPoint y: 267, distance: 120.8
click at [488, 267] on textarea at bounding box center [570, 362] width 461 height 217
type textarea "*"
type textarea "**********"
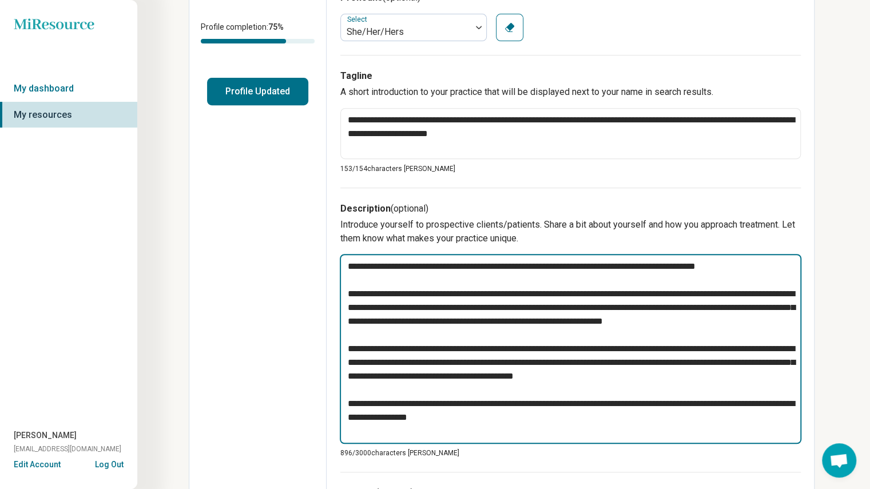
type textarea "*"
type textarea "**********"
click at [421, 317] on textarea "**********" at bounding box center [570, 349] width 461 height 190
paste textarea "**********"
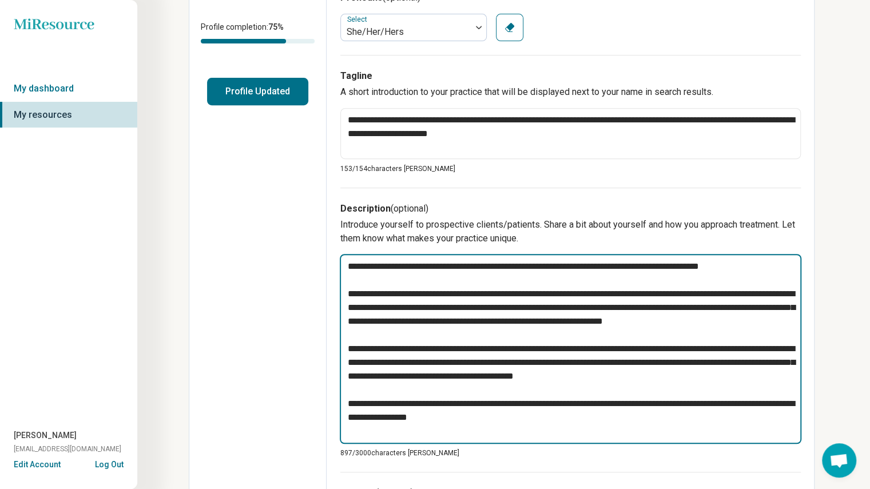
type textarea "*"
type textarea "**********"
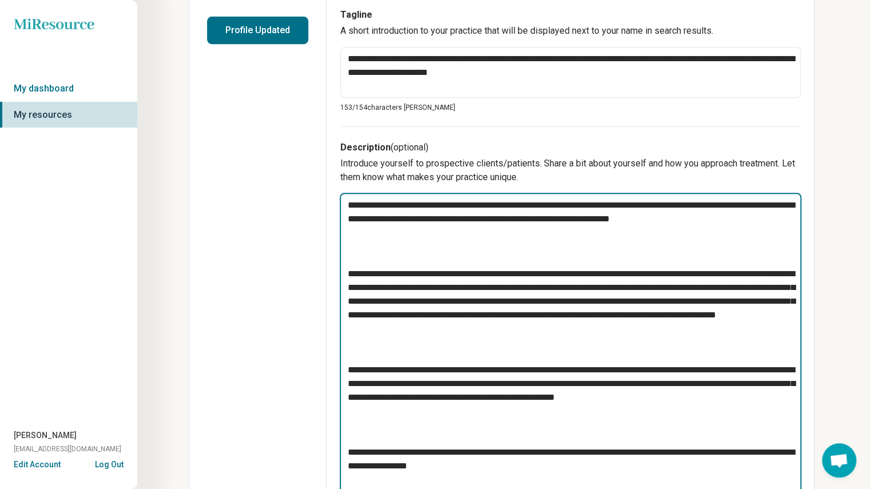
scroll to position [304, 0]
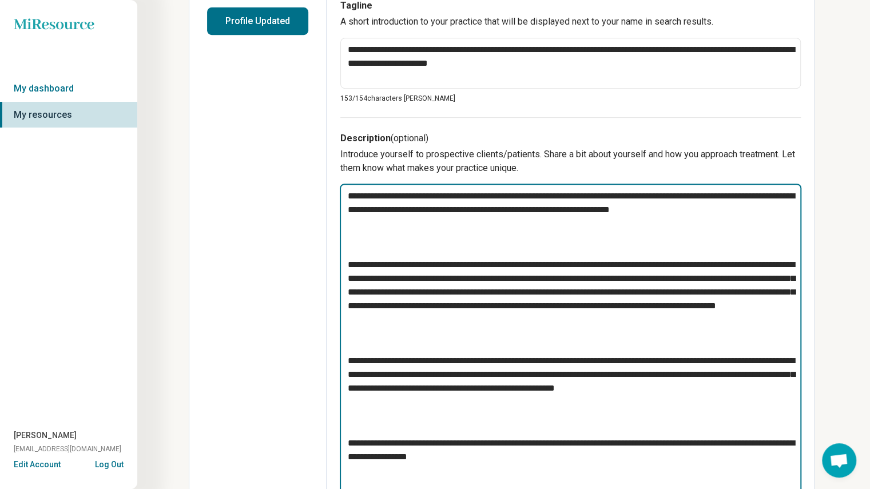
click at [407, 249] on textarea at bounding box center [570, 340] width 461 height 313
type textarea "*"
type textarea "**********"
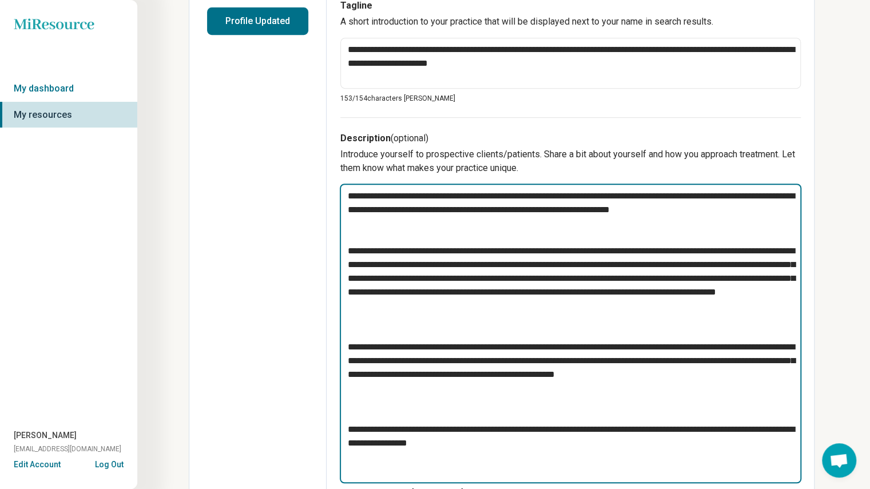
type textarea "*"
type textarea "**********"
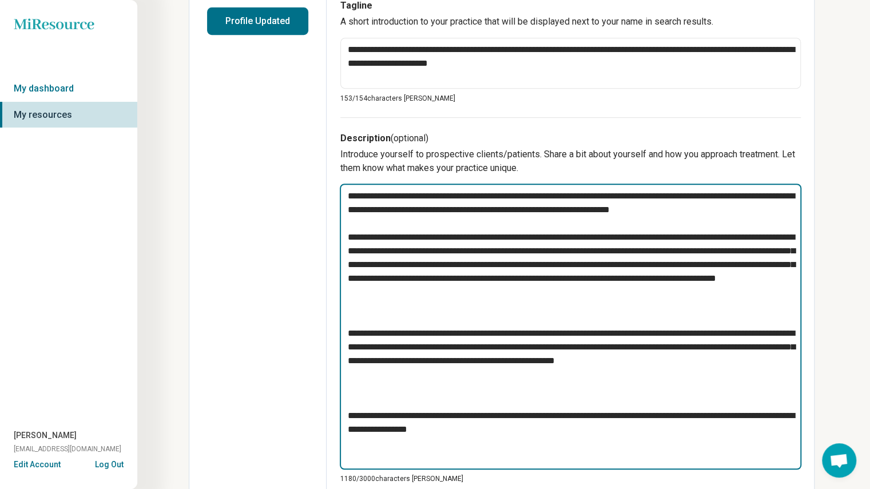
click at [364, 330] on textarea at bounding box center [570, 327] width 461 height 286
type textarea "*"
type textarea "**********"
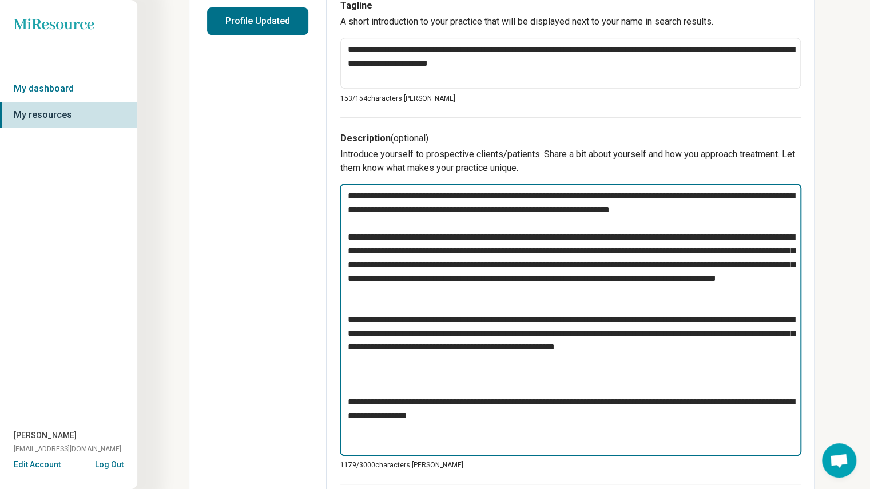
type textarea "*"
type textarea "**********"
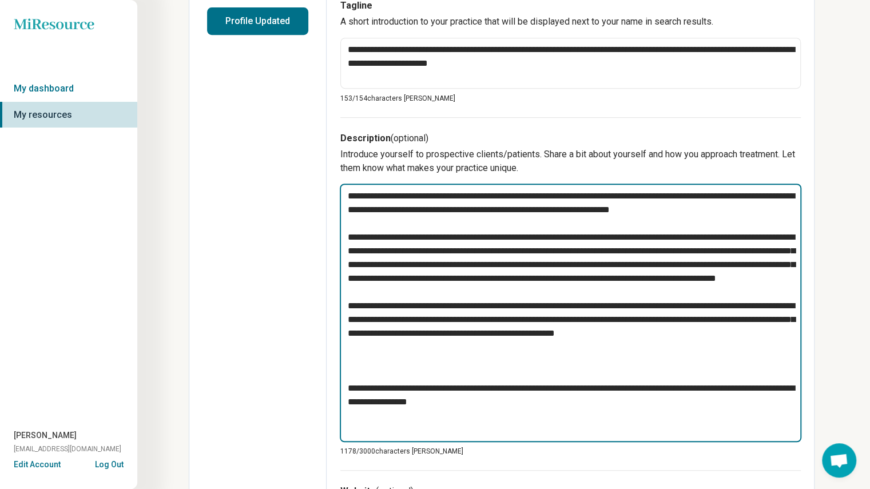
click at [365, 399] on textarea at bounding box center [570, 313] width 461 height 258
type textarea "*"
type textarea "**********"
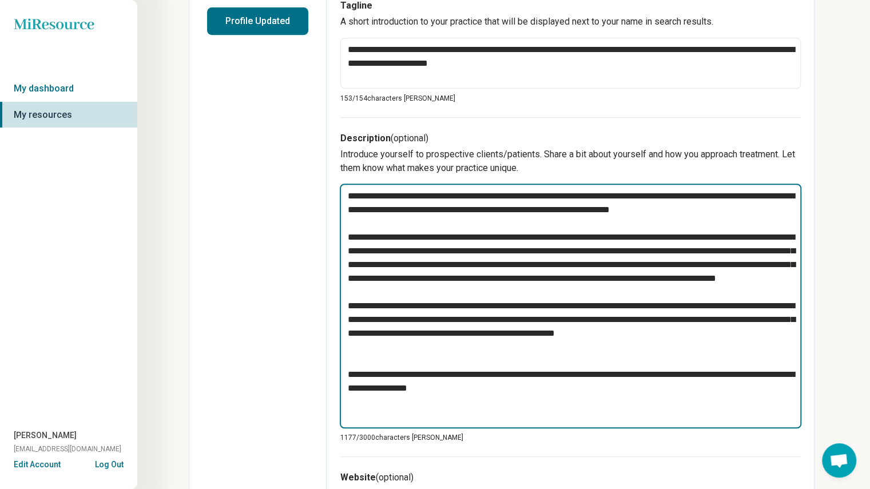
type textarea "*"
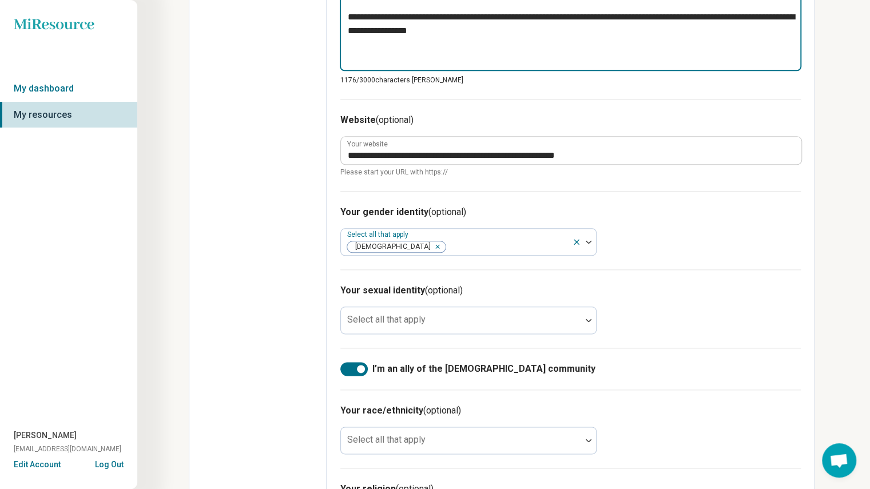
scroll to position [648, 0]
type textarea "**********"
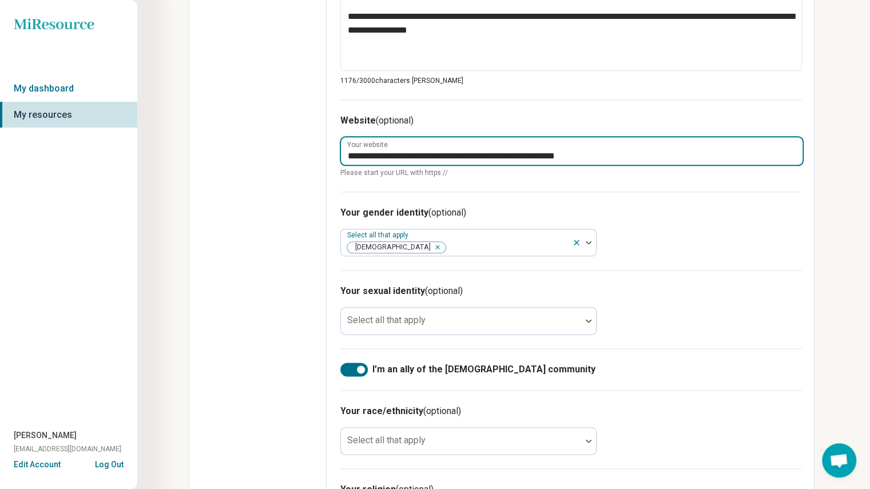
click at [379, 147] on input "**********" at bounding box center [571, 150] width 461 height 27
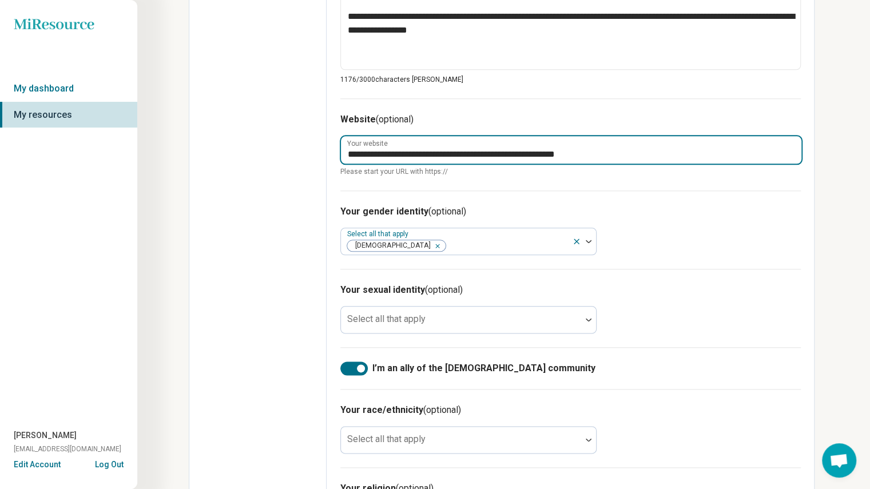
click at [379, 147] on input "**********" at bounding box center [571, 149] width 460 height 27
paste input "**********"
type textarea "*"
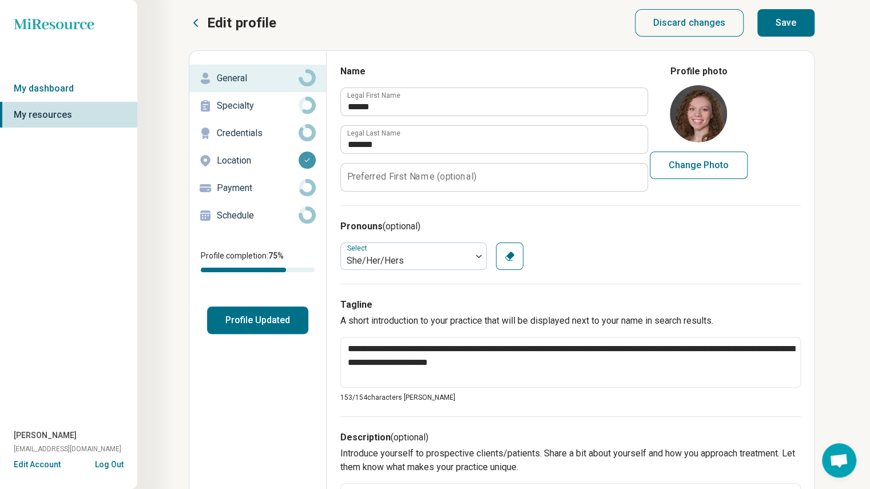
scroll to position [0, 0]
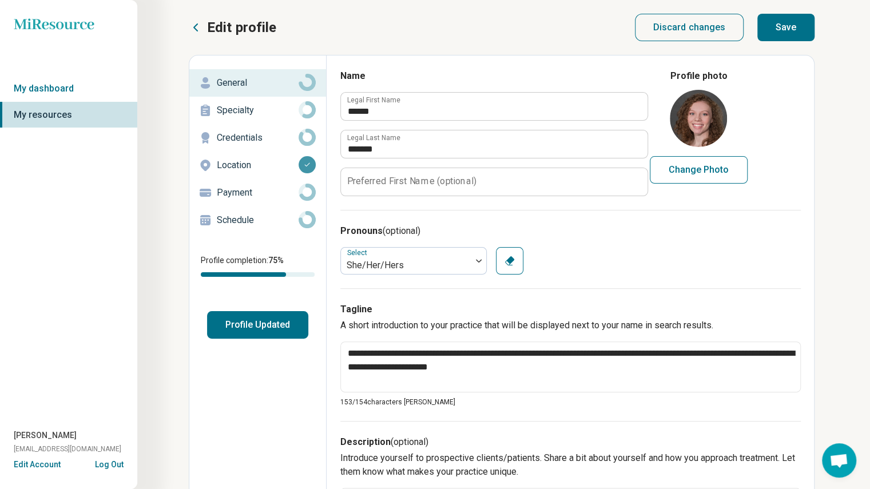
type input "**********"
click at [790, 21] on button "Save" at bounding box center [785, 27] width 57 height 27
type textarea "*"
click at [267, 218] on p "Schedule" at bounding box center [258, 220] width 82 height 14
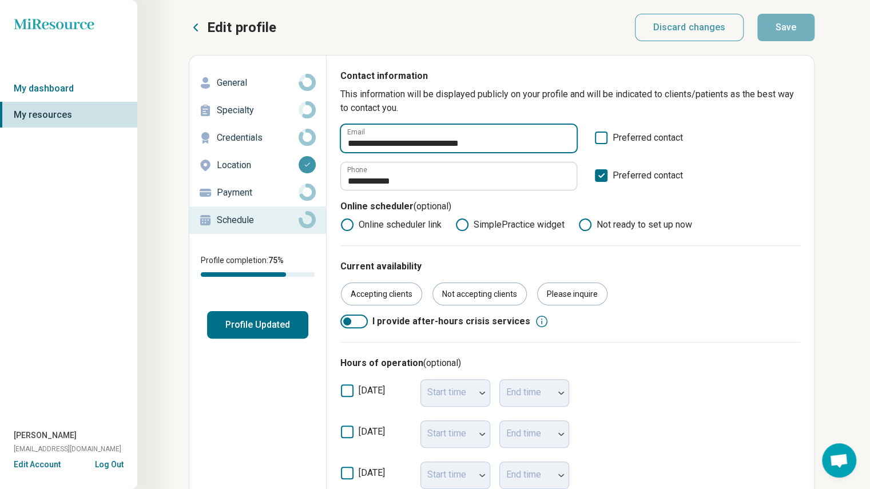
click at [492, 147] on input "**********" at bounding box center [459, 138] width 236 height 27
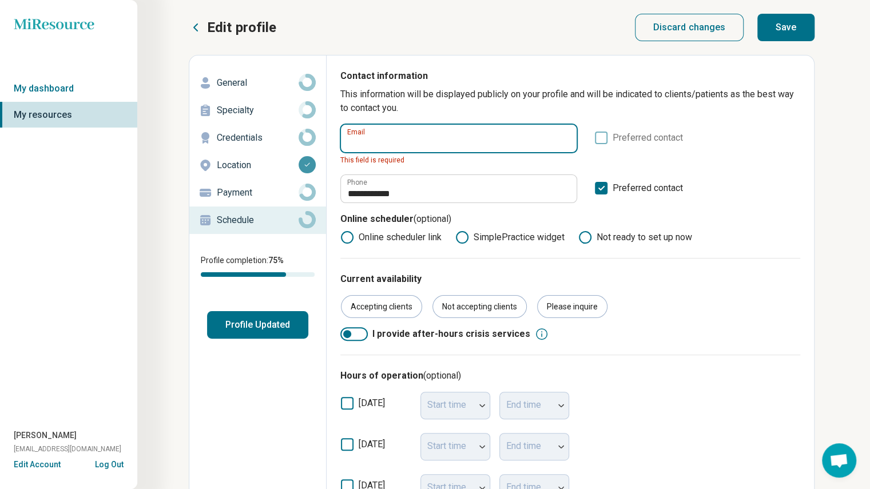
paste input "**********"
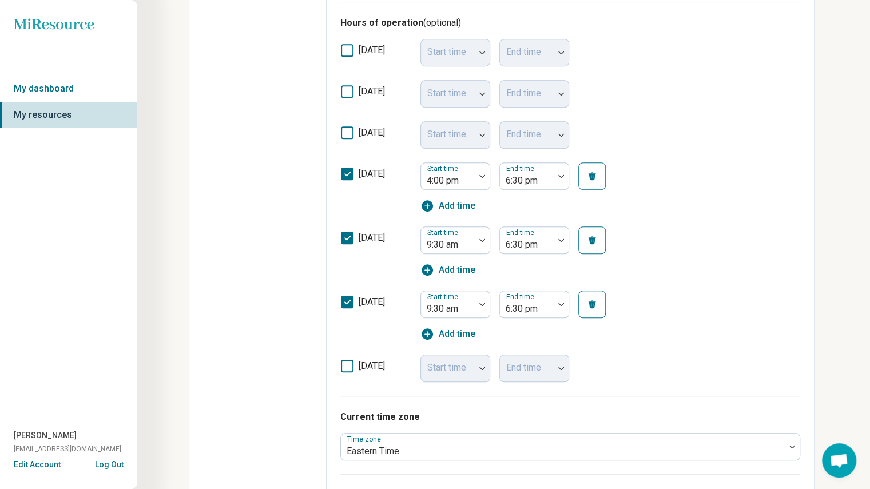
scroll to position [341, 0]
type input "**********"
click at [479, 176] on img at bounding box center [482, 175] width 6 height 3
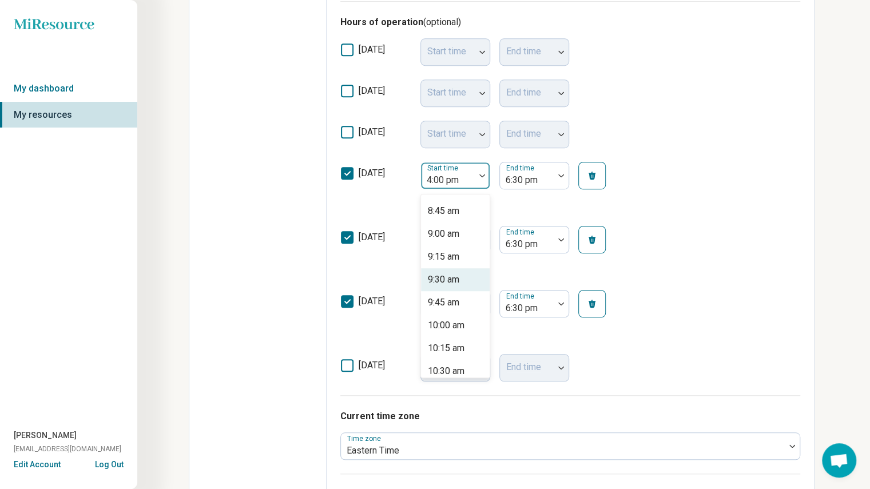
scroll to position [798, 0]
click at [443, 278] on div "9:30 am" at bounding box center [443, 279] width 31 height 14
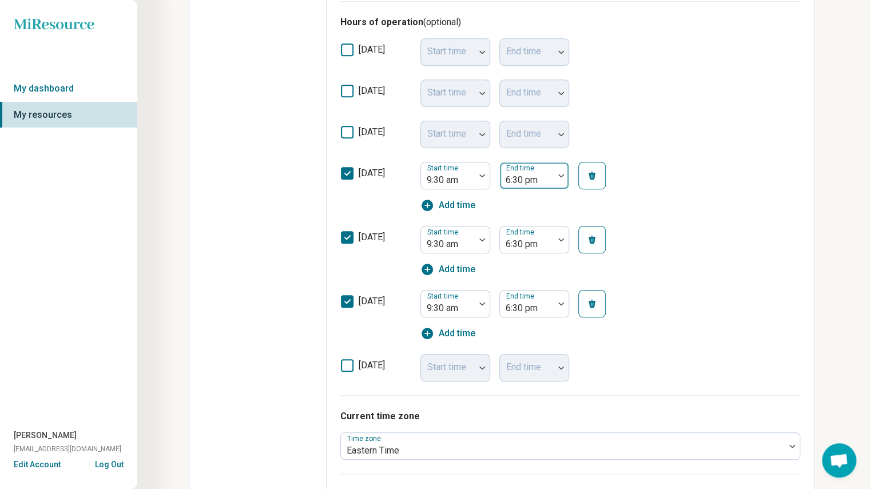
click at [562, 174] on img at bounding box center [561, 175] width 6 height 3
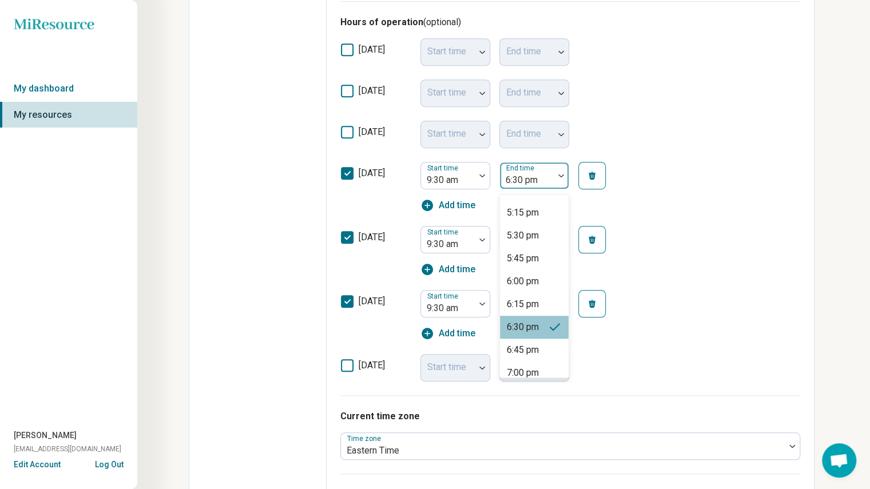
scroll to position [682, 0]
click at [520, 365] on div "7:00 pm" at bounding box center [523, 372] width 32 height 14
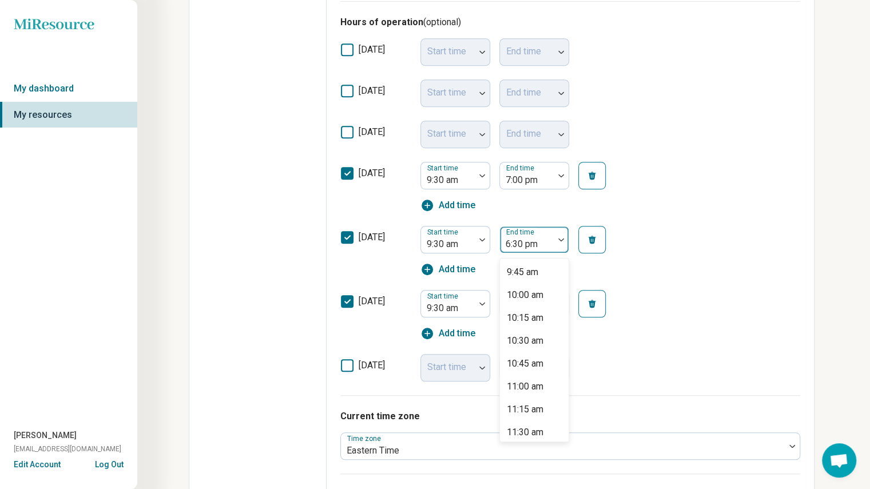
click at [556, 241] on div at bounding box center [561, 239] width 15 height 26
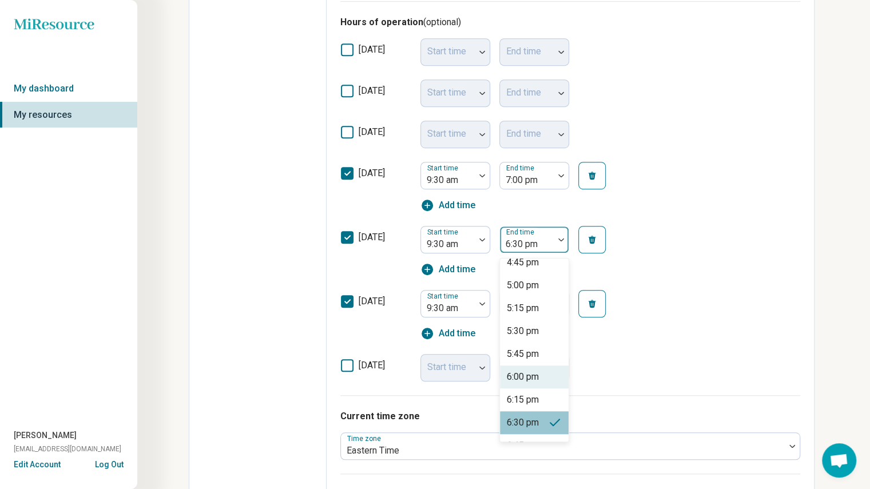
scroll to position [685, 0]
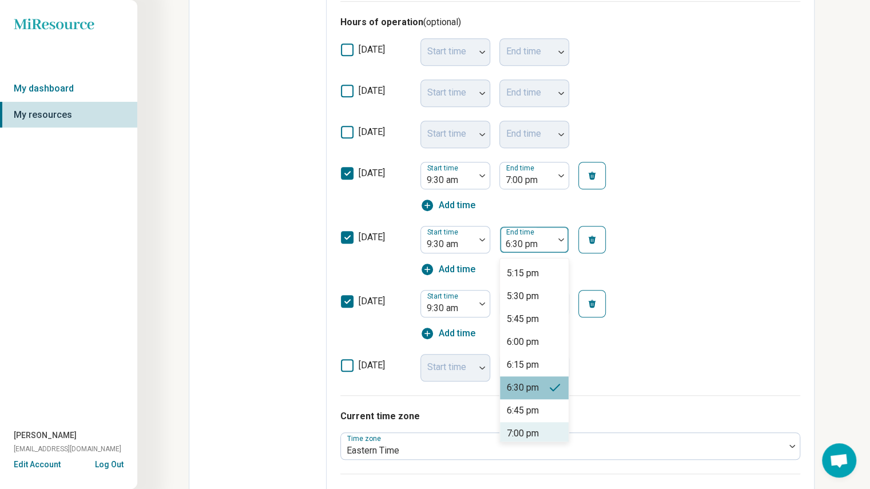
click at [525, 424] on div "7:00 pm" at bounding box center [534, 433] width 69 height 23
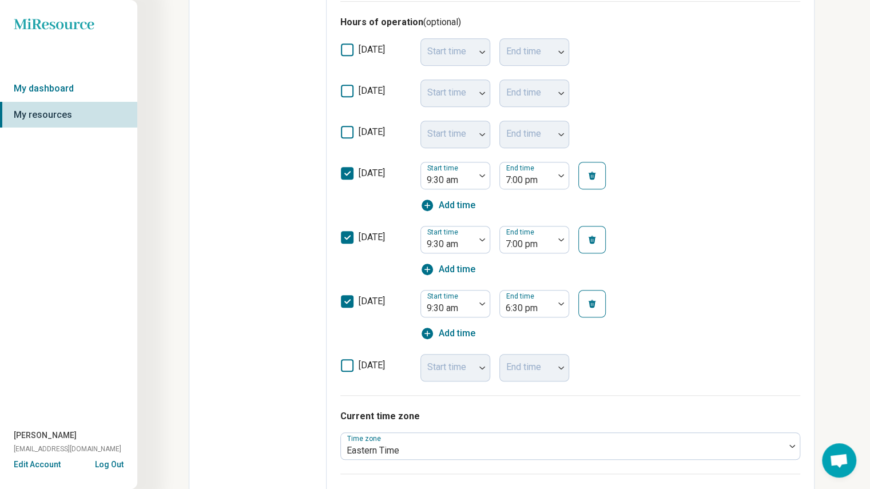
click at [350, 304] on icon at bounding box center [347, 301] width 13 height 13
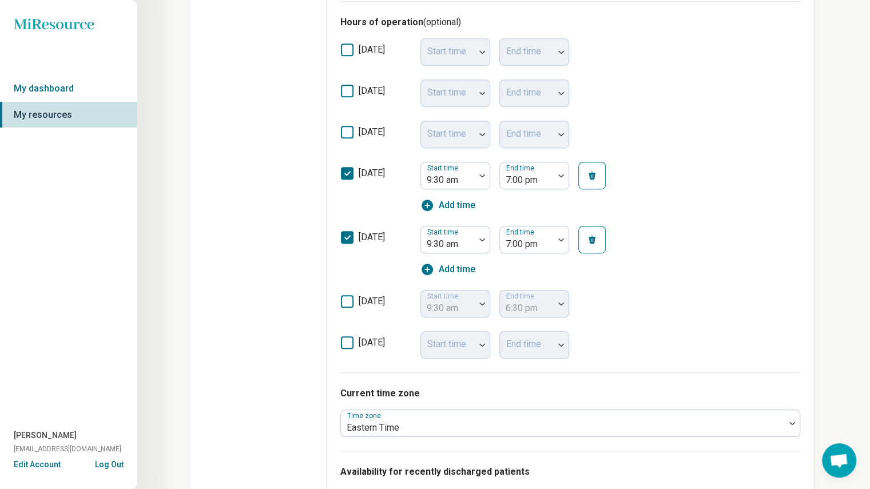
scroll to position [6, 0]
click at [351, 133] on icon at bounding box center [347, 132] width 13 height 13
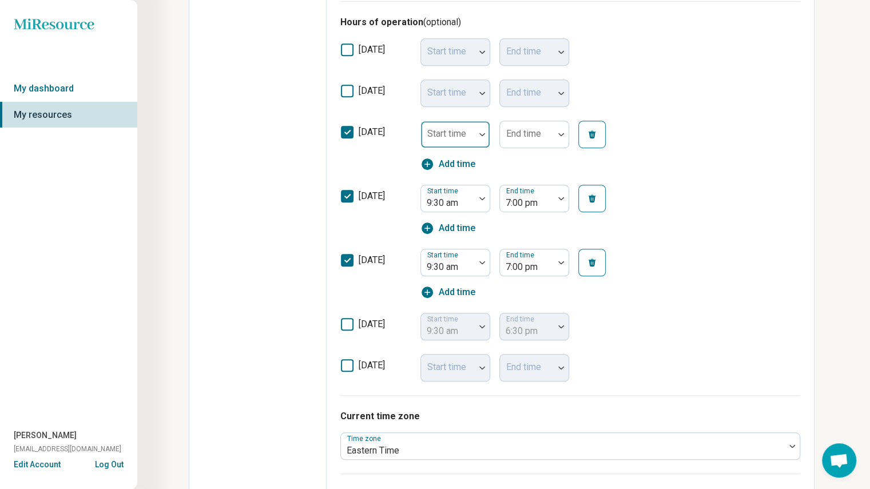
click at [464, 138] on div "Start time" at bounding box center [455, 134] width 70 height 27
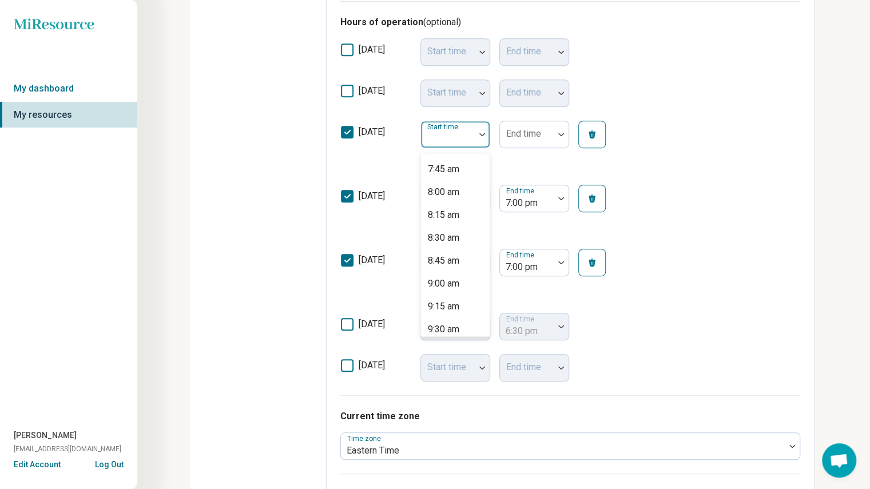
scroll to position [707, 0]
click at [447, 328] on div "9:30 am" at bounding box center [443, 329] width 31 height 14
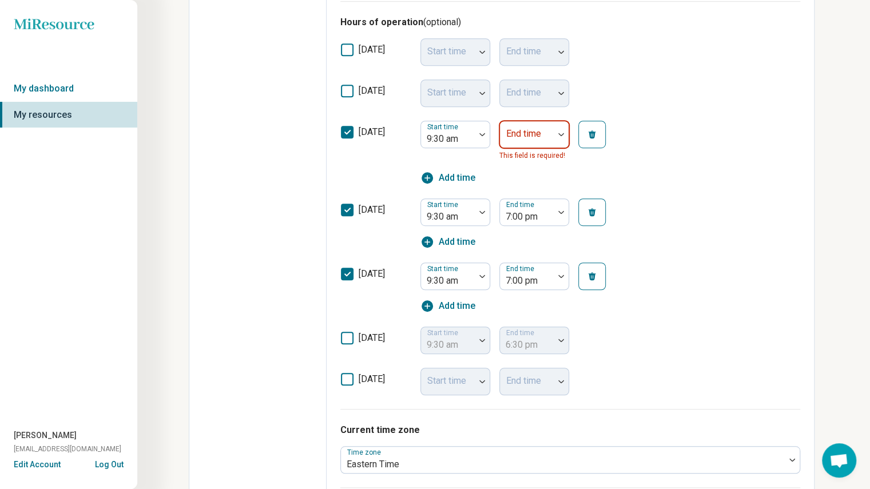
click at [561, 134] on img at bounding box center [561, 134] width 6 height 3
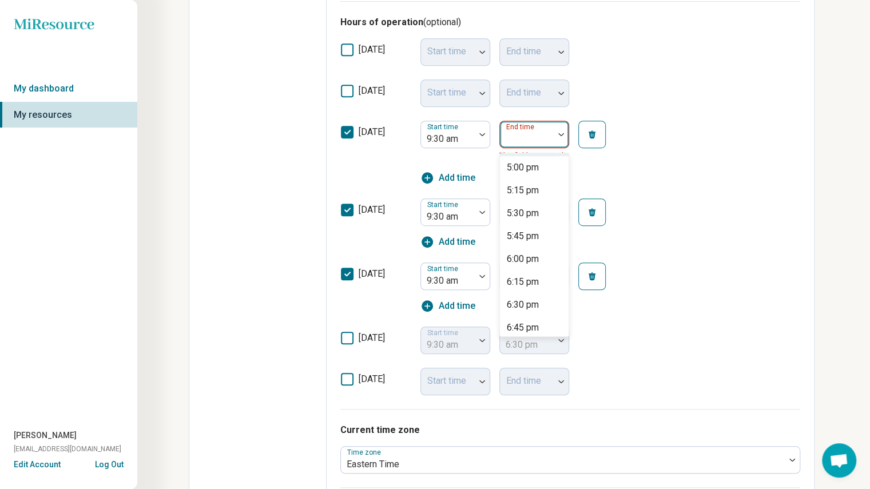
scroll to position [682, 0]
click at [519, 332] on div "7:00 pm" at bounding box center [523, 331] width 32 height 14
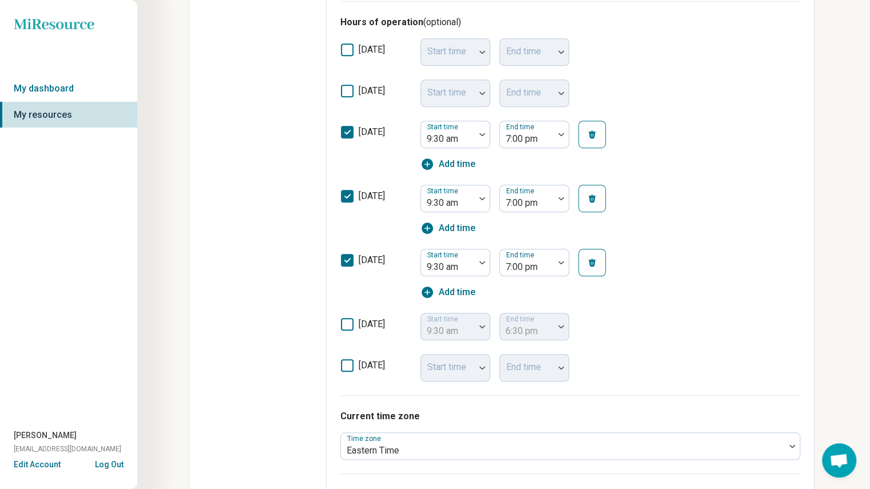
click at [349, 94] on icon at bounding box center [347, 91] width 13 height 13
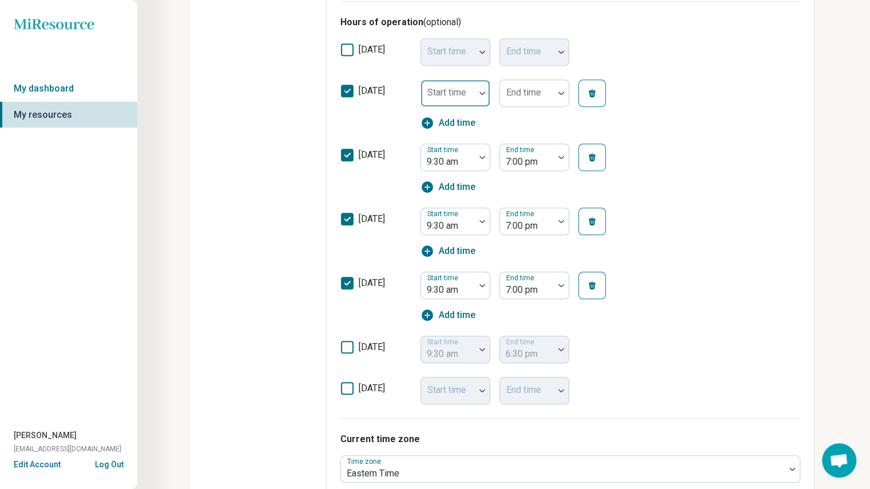
click at [479, 93] on img at bounding box center [482, 92] width 6 height 3
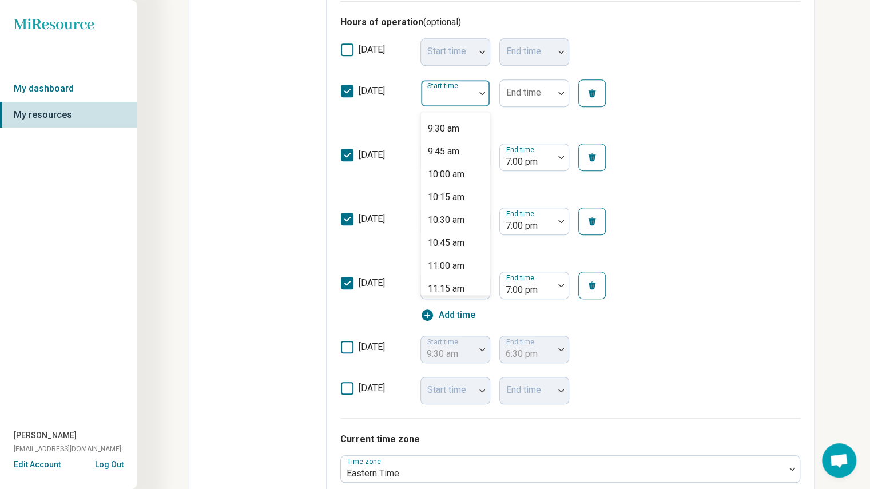
scroll to position [867, 0]
click at [448, 262] on div "11:00 am" at bounding box center [446, 265] width 37 height 14
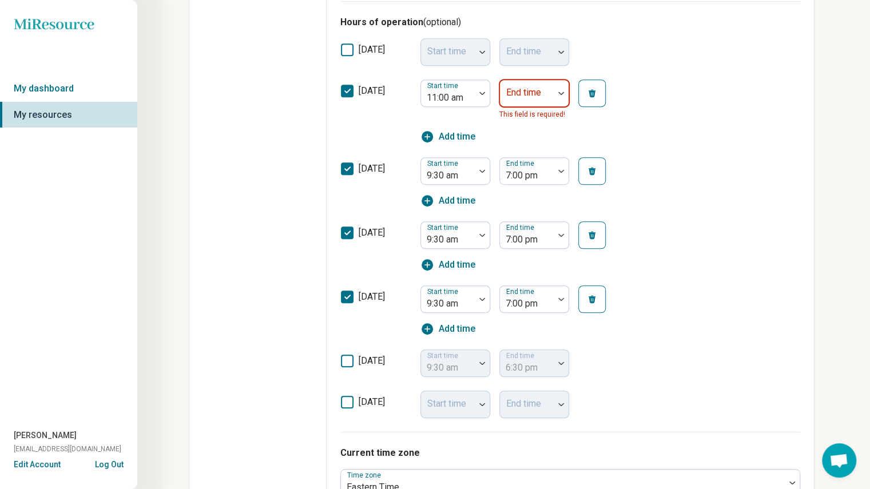
click at [548, 95] on div at bounding box center [526, 98] width 45 height 16
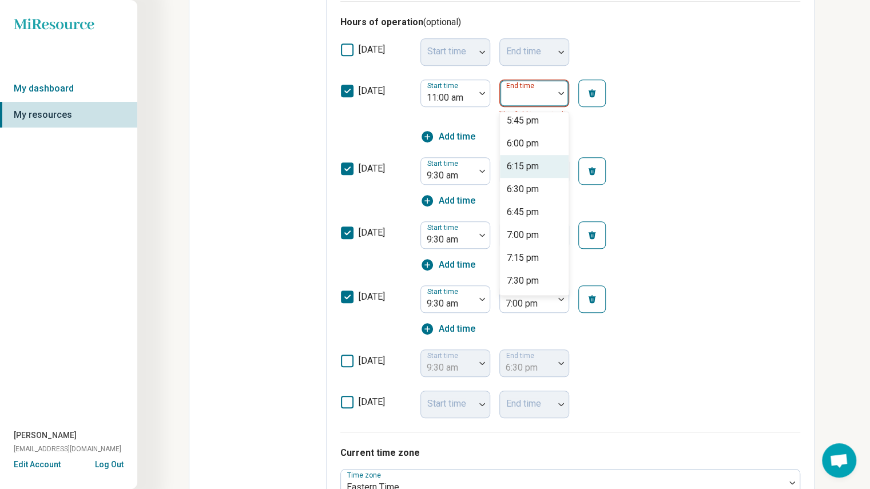
scroll to position [599, 0]
click at [522, 236] on div "7:00 pm" at bounding box center [523, 236] width 32 height 14
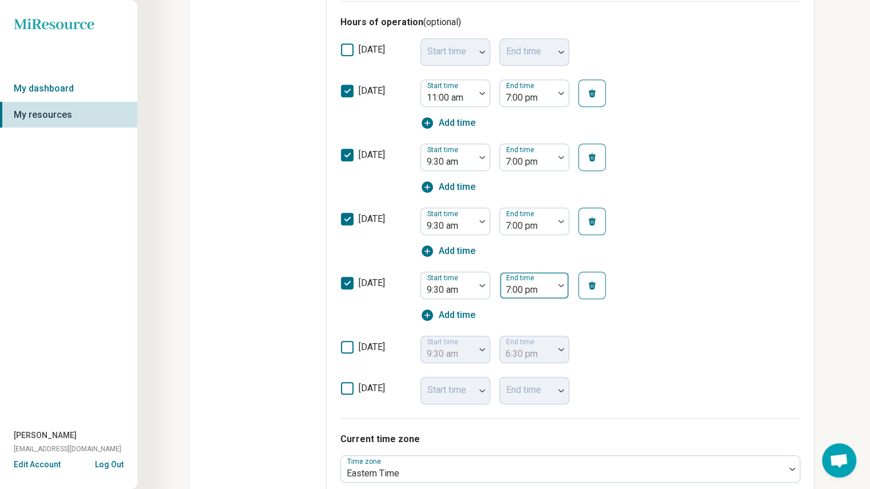
click at [558, 286] on div at bounding box center [561, 285] width 15 height 3
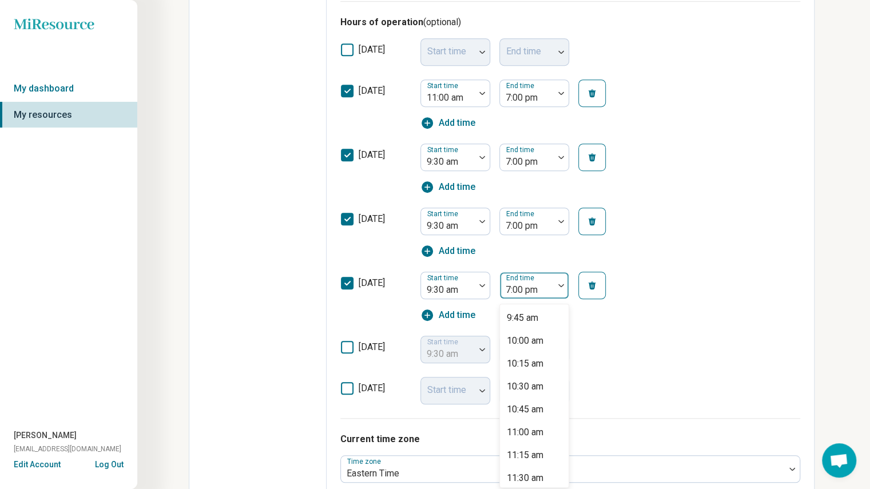
scroll to position [696, 0]
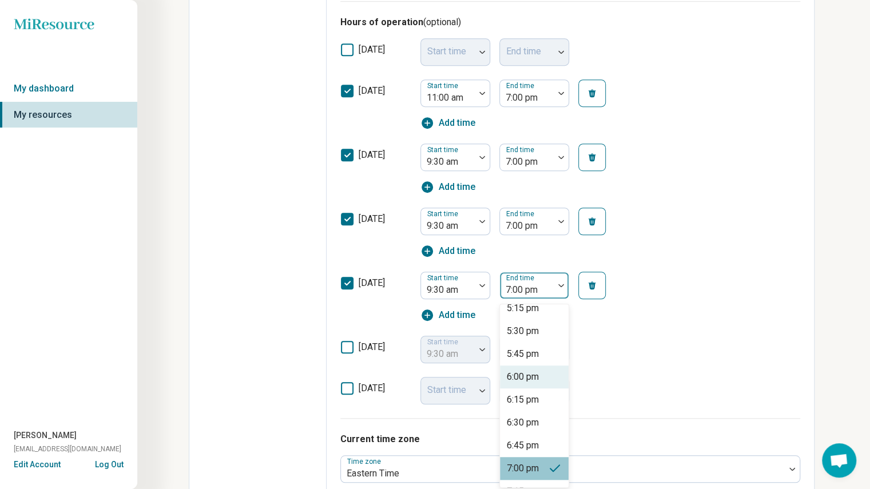
click at [531, 383] on div "6:00 pm" at bounding box center [534, 376] width 69 height 23
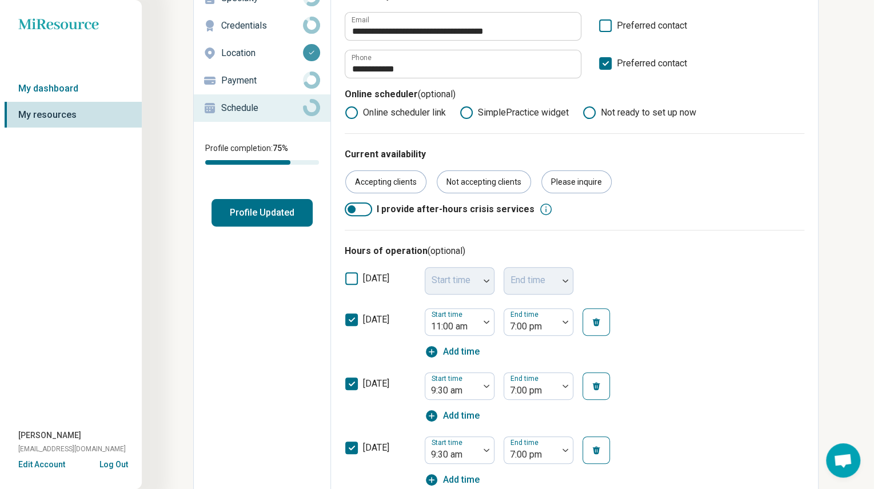
scroll to position [0, 0]
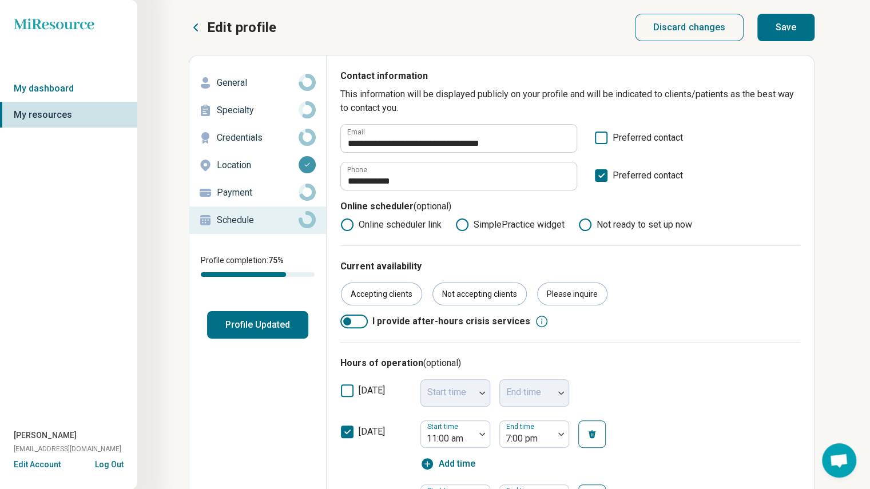
click at [778, 26] on button "Save" at bounding box center [785, 27] width 57 height 27
click at [241, 326] on button "Profile Updated" at bounding box center [257, 324] width 101 height 27
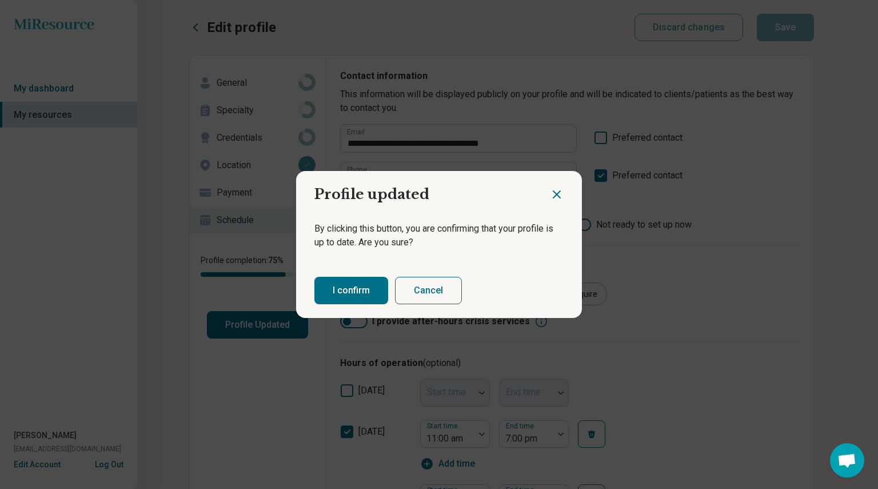
click at [340, 292] on button "I confirm" at bounding box center [352, 290] width 74 height 27
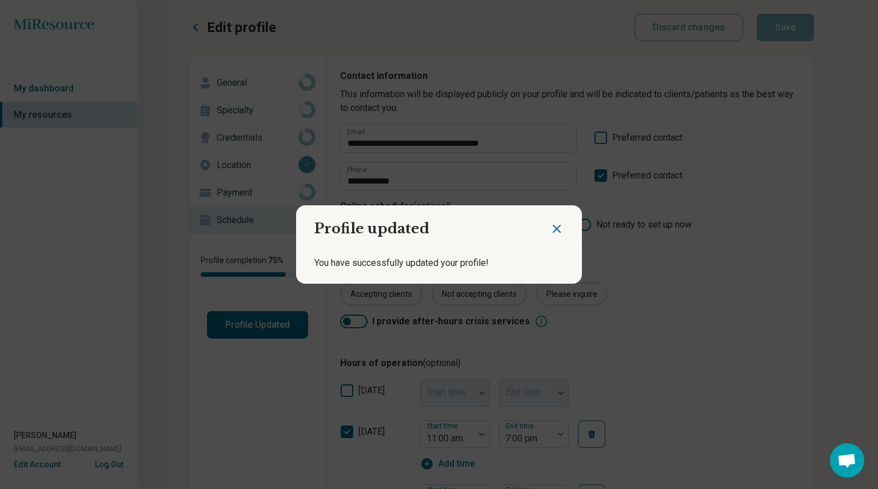
click at [553, 230] on icon "Close dialog" at bounding box center [557, 229] width 14 height 14
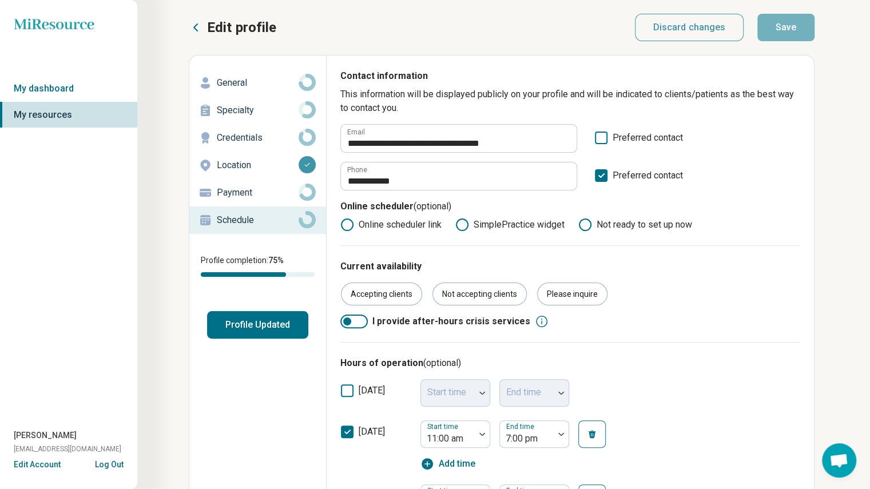
click at [197, 23] on icon at bounding box center [196, 28] width 14 height 14
